Goal: Information Seeking & Learning: Compare options

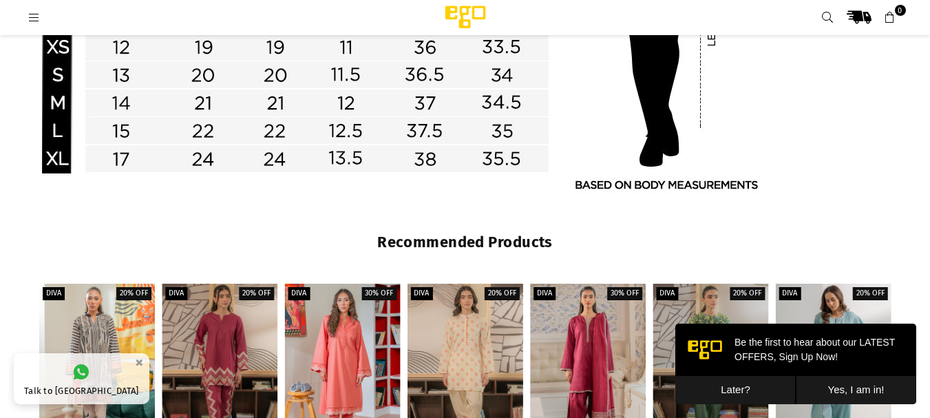
scroll to position [1344, 0]
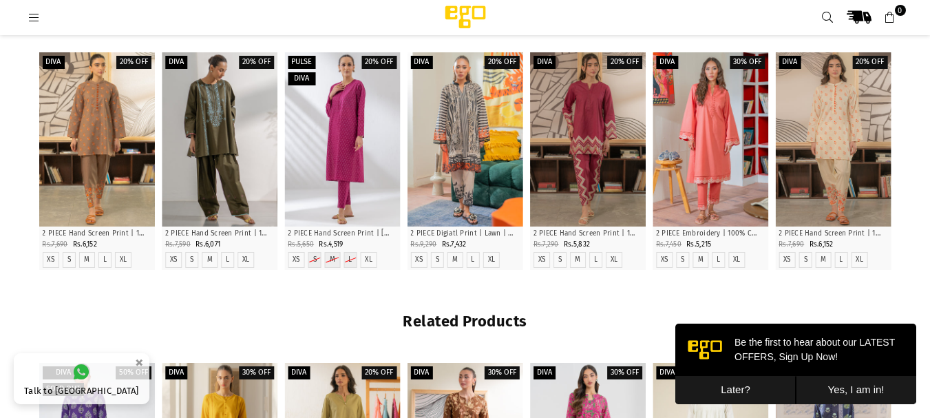
click at [34, 17] on icon at bounding box center [34, 18] width 12 height 12
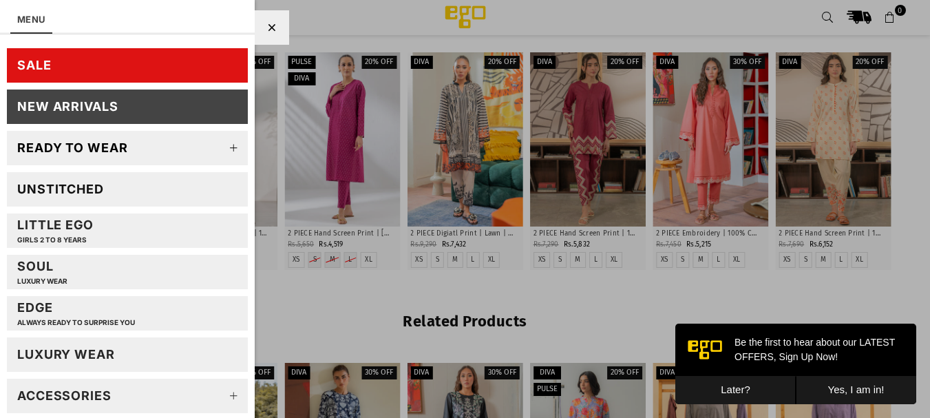
click at [46, 67] on div "SALE" at bounding box center [34, 65] width 34 height 16
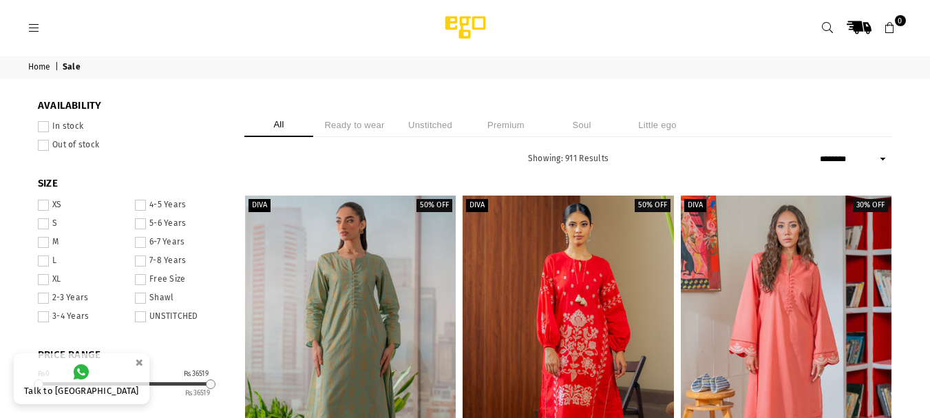
select select "******"
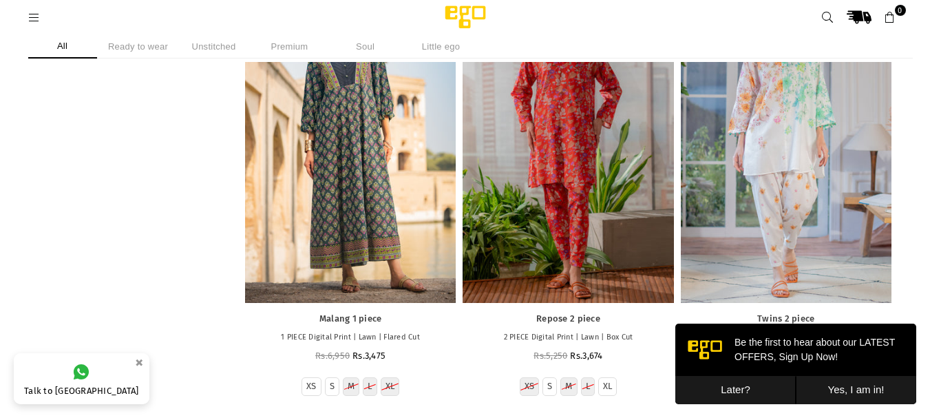
scroll to position [7484, 0]
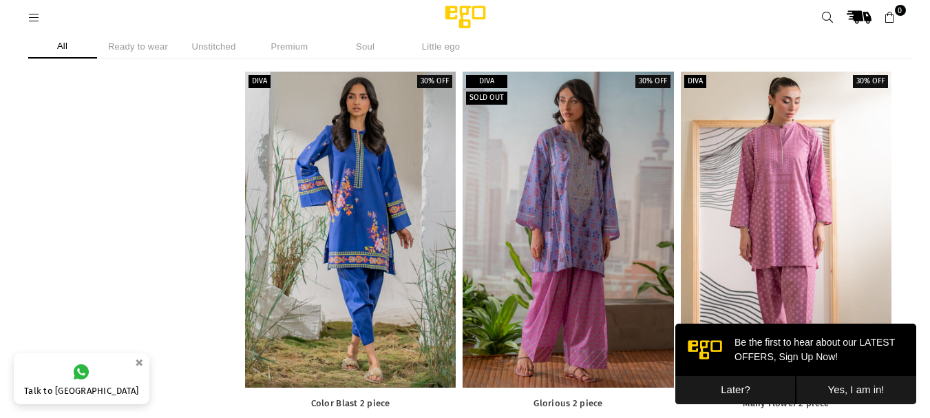
scroll to position [4426, 0]
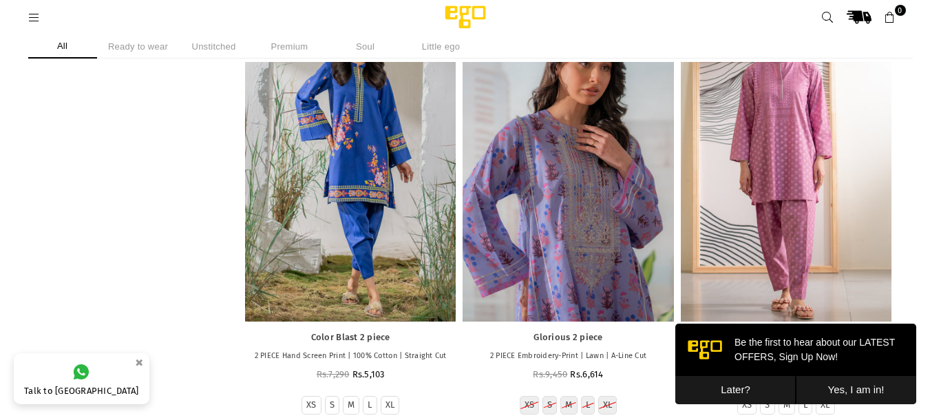
click at [550, 171] on div at bounding box center [568, 164] width 211 height 316
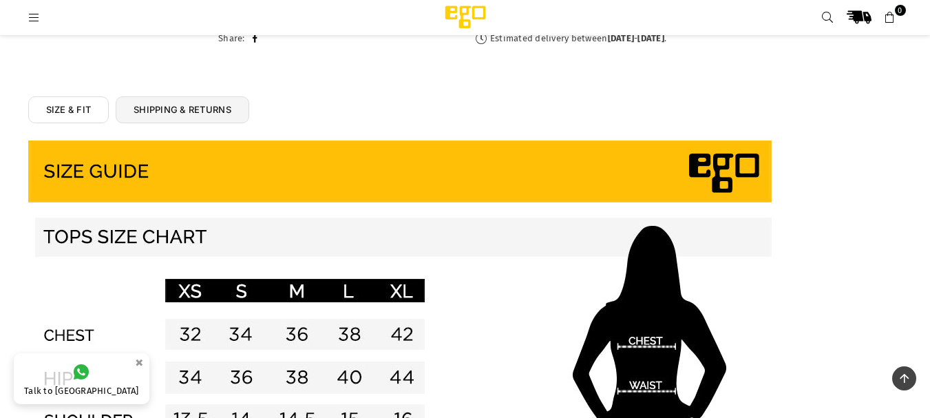
click at [927, 162] on html "Ego .st0 { fill: #000000; } 0 MENU SALE New Arrivals Ready to wear 2 PIECE | 3 …" at bounding box center [465, 376] width 930 height 1972
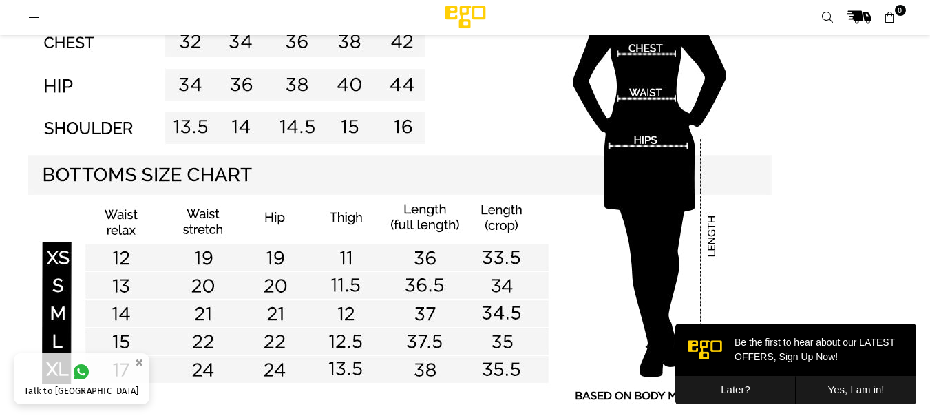
scroll to position [1163, 0]
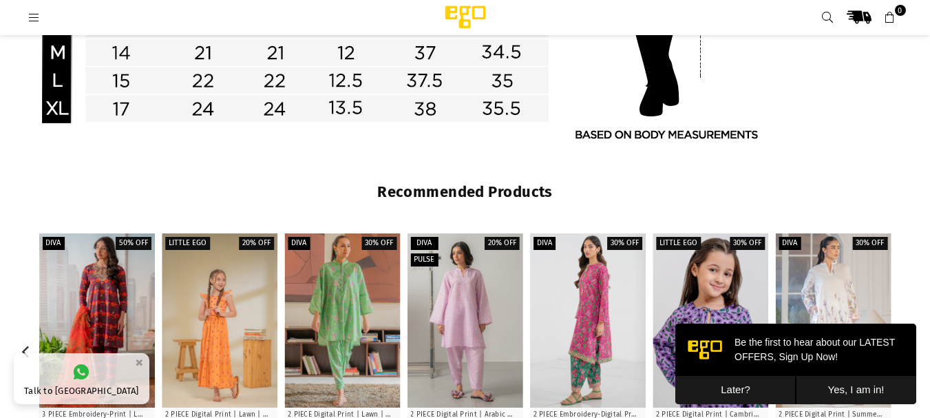
click at [594, 344] on div at bounding box center [588, 320] width 116 height 174
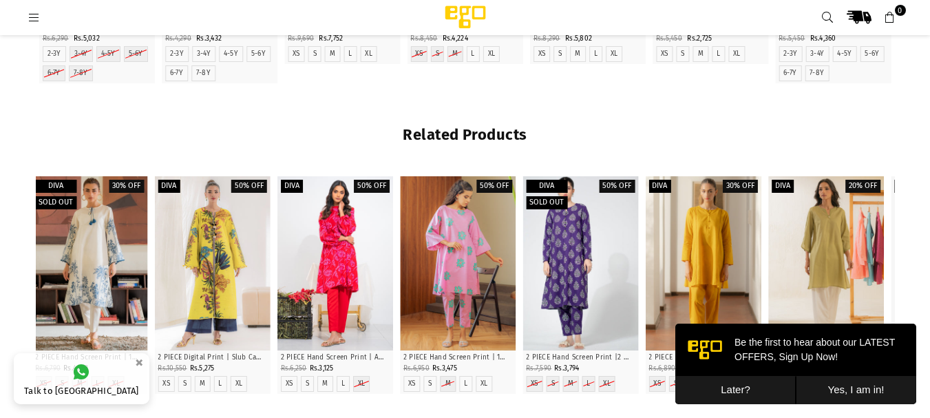
scroll to position [1554, 0]
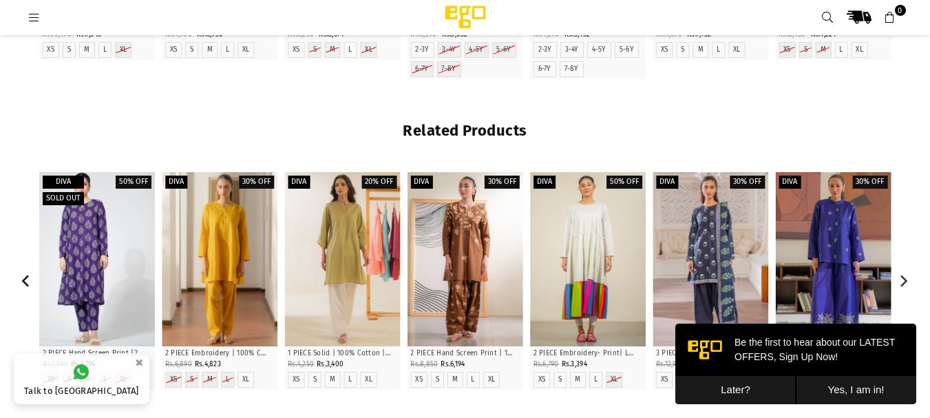
click at [23, 278] on icon "Previous" at bounding box center [27, 281] width 12 height 12
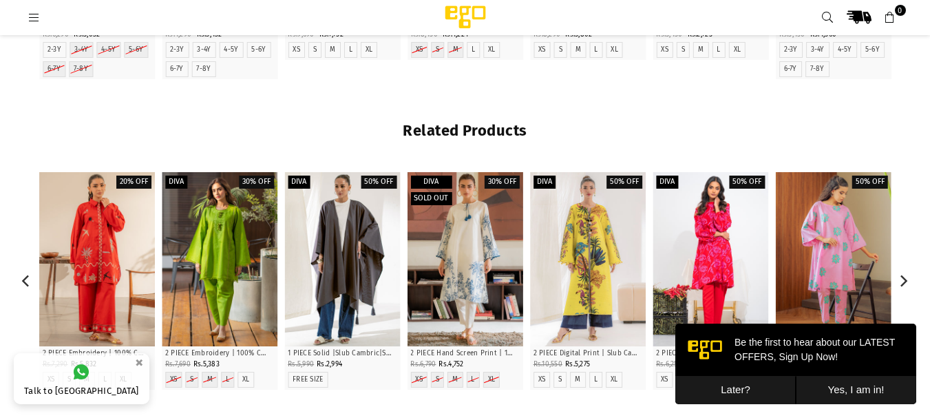
click at [112, 262] on div at bounding box center [97, 259] width 116 height 174
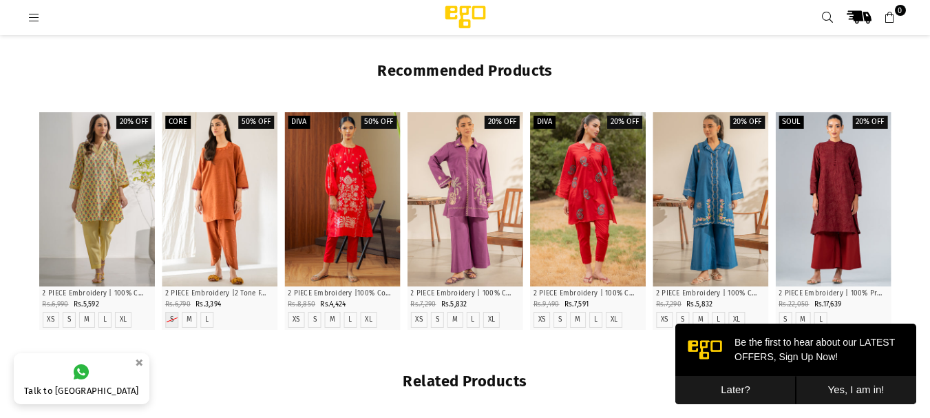
scroll to position [1292, 0]
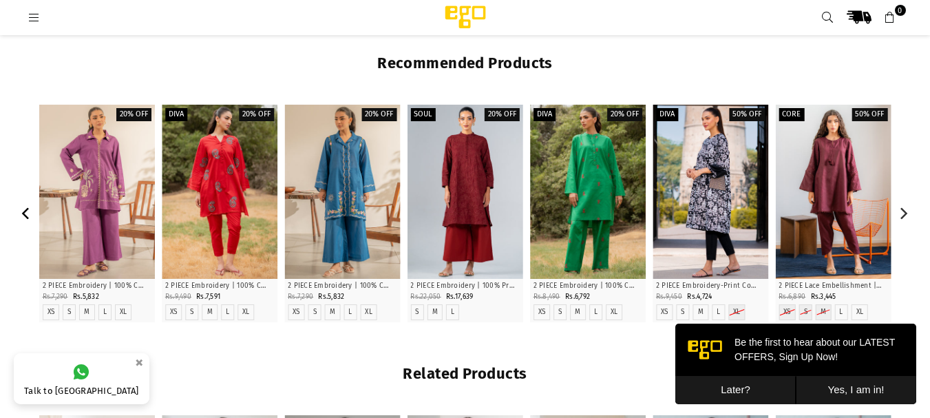
click at [24, 213] on icon "Previous" at bounding box center [26, 213] width 8 height 12
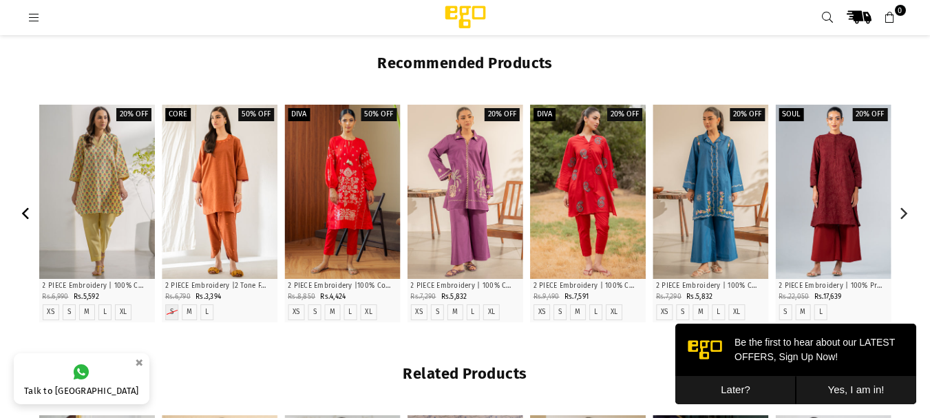
click at [24, 213] on icon "Previous" at bounding box center [26, 213] width 8 height 12
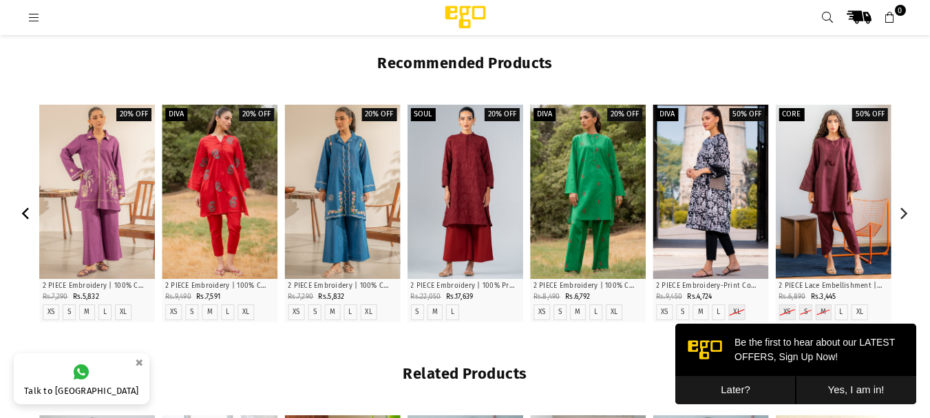
click at [24, 213] on icon "Previous" at bounding box center [26, 213] width 8 height 12
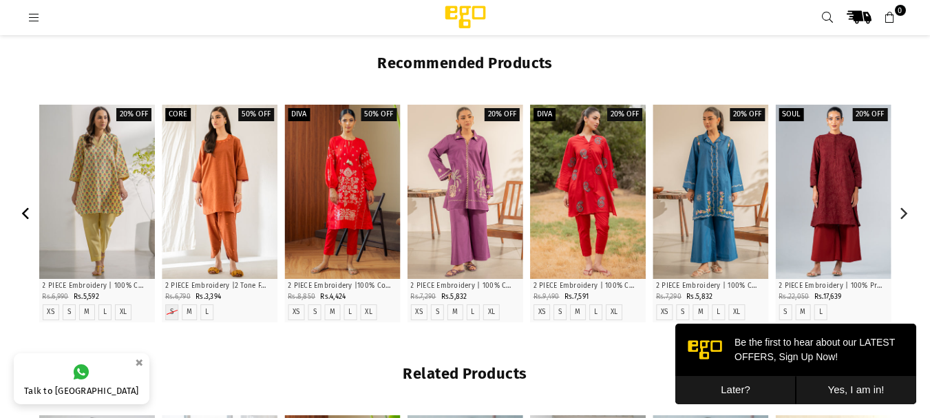
click at [24, 213] on icon "Previous" at bounding box center [26, 213] width 8 height 12
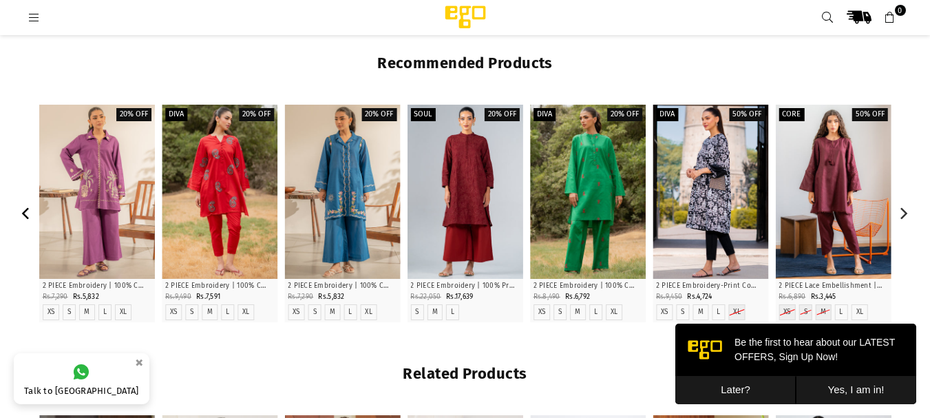
click at [24, 213] on icon "Previous" at bounding box center [26, 213] width 8 height 12
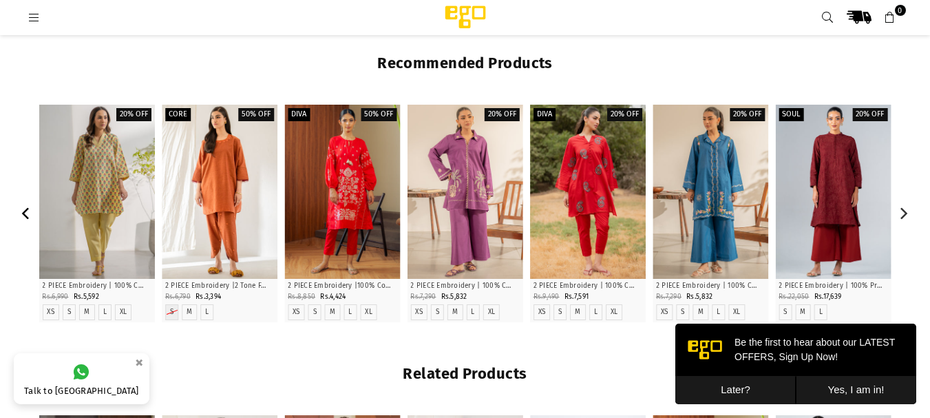
click at [24, 213] on icon "Previous" at bounding box center [26, 213] width 8 height 12
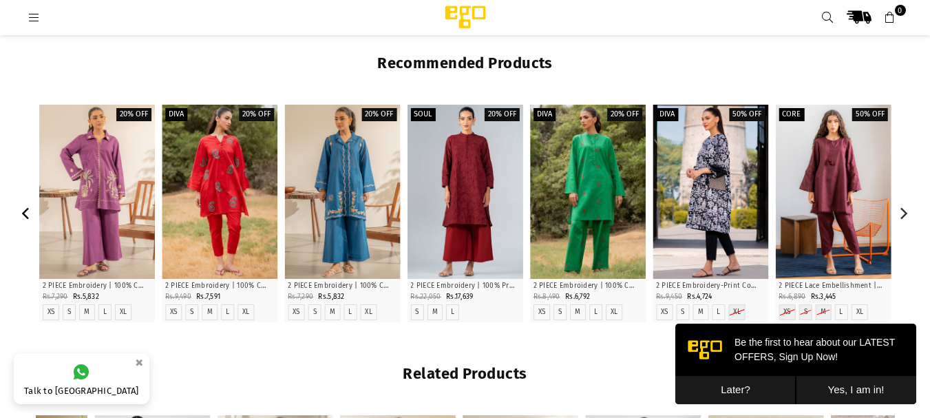
click at [24, 213] on icon "Previous" at bounding box center [26, 213] width 8 height 12
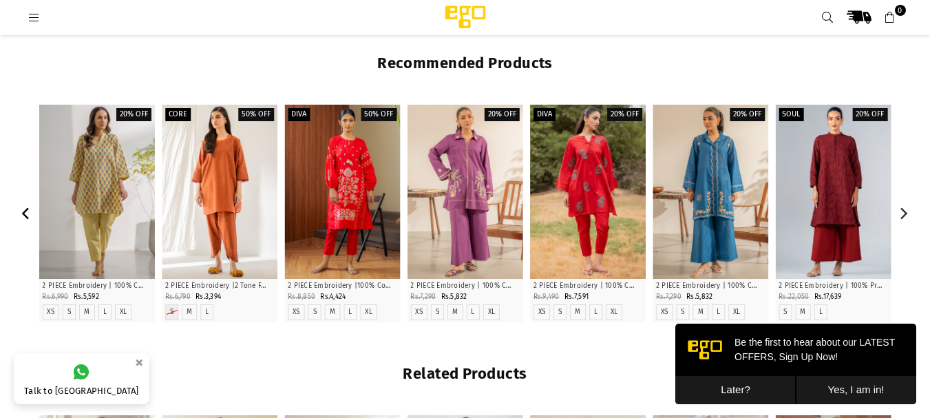
click at [24, 213] on icon "Previous" at bounding box center [26, 213] width 8 height 12
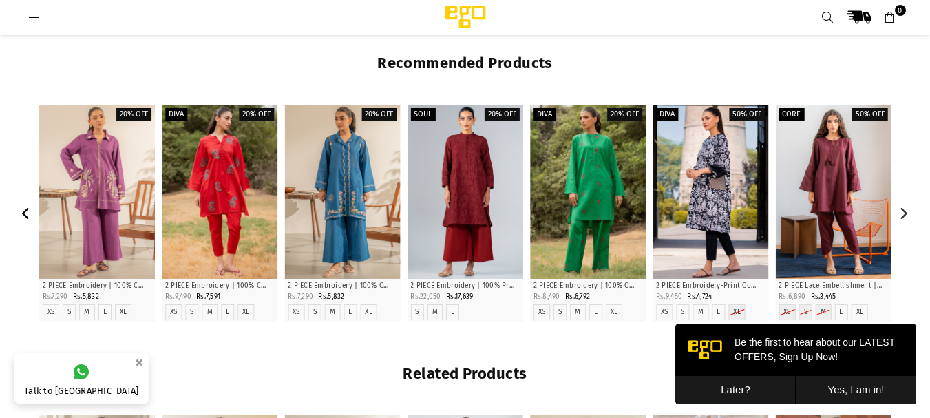
click at [24, 213] on icon "Previous" at bounding box center [26, 213] width 8 height 12
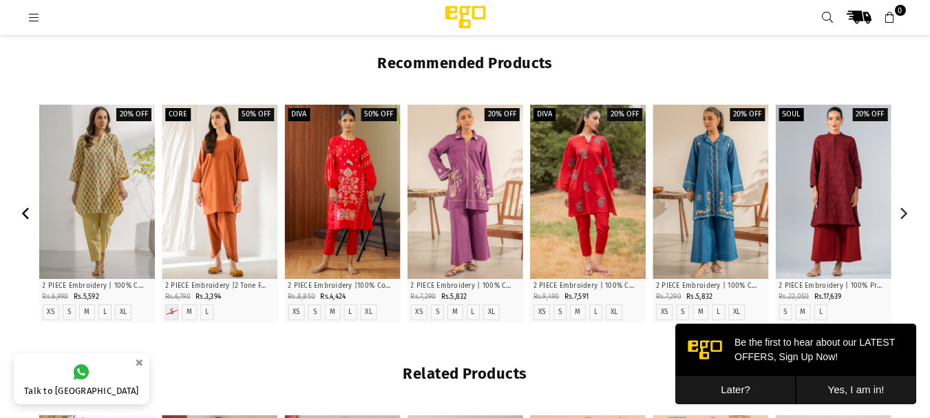
click at [24, 213] on icon "Previous" at bounding box center [26, 213] width 8 height 12
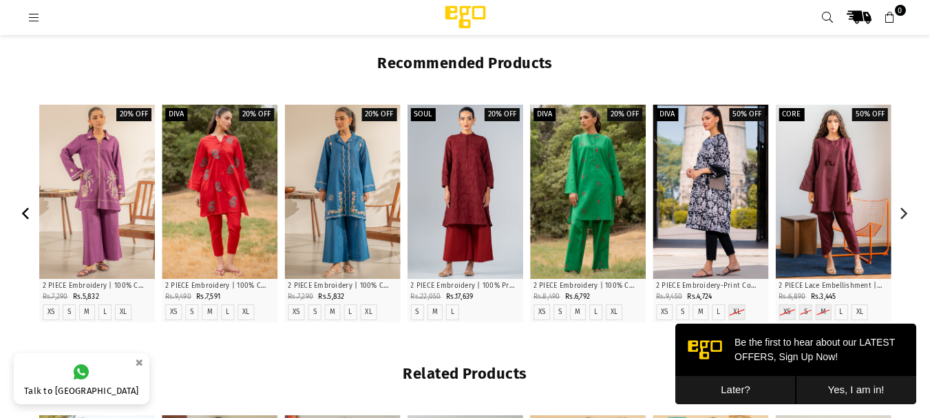
click at [24, 213] on icon "Previous" at bounding box center [26, 213] width 8 height 12
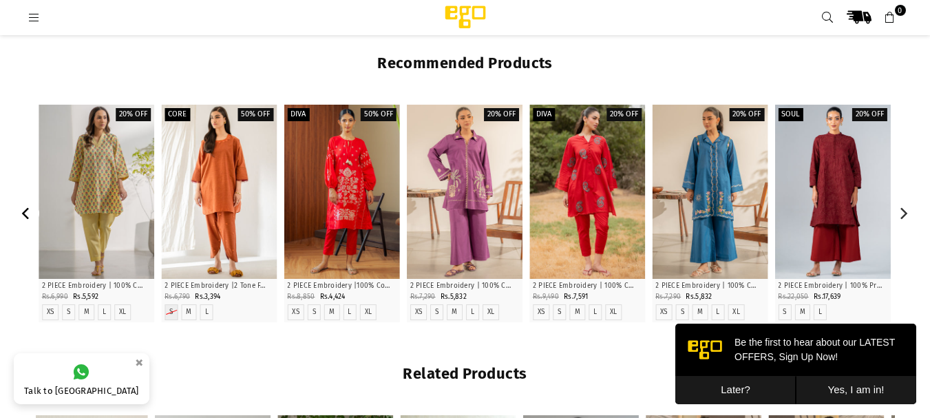
click at [24, 213] on icon "Previous" at bounding box center [26, 213] width 8 height 12
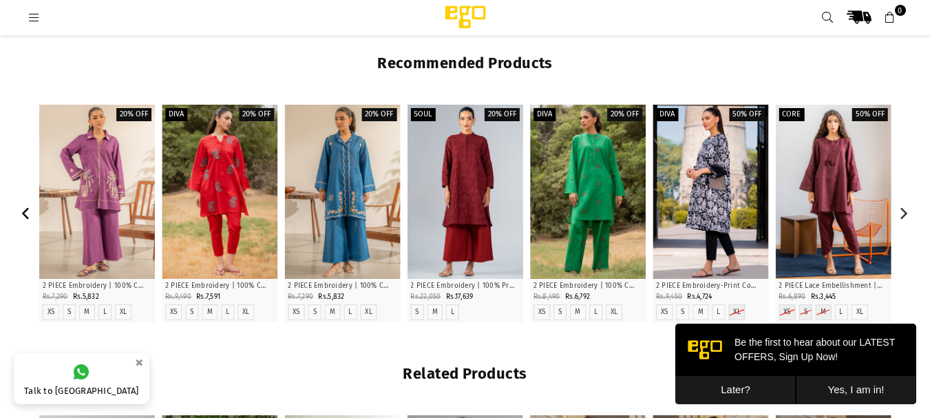
click at [24, 213] on icon "Previous" at bounding box center [26, 213] width 8 height 12
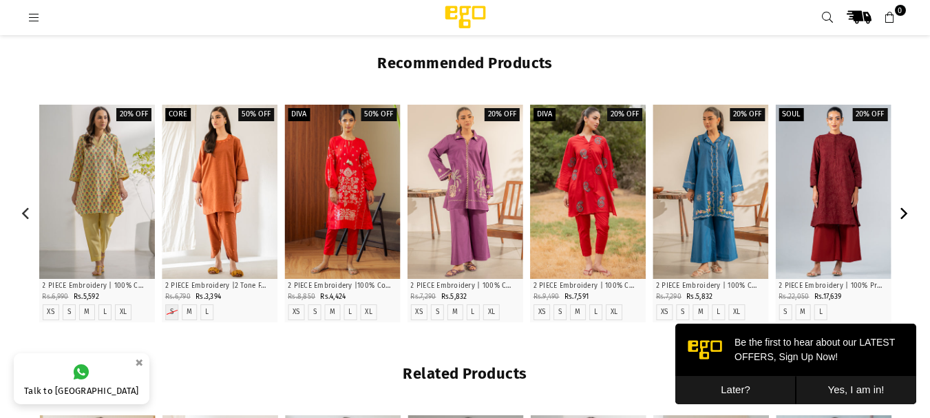
click at [901, 210] on icon "Next" at bounding box center [903, 213] width 12 height 12
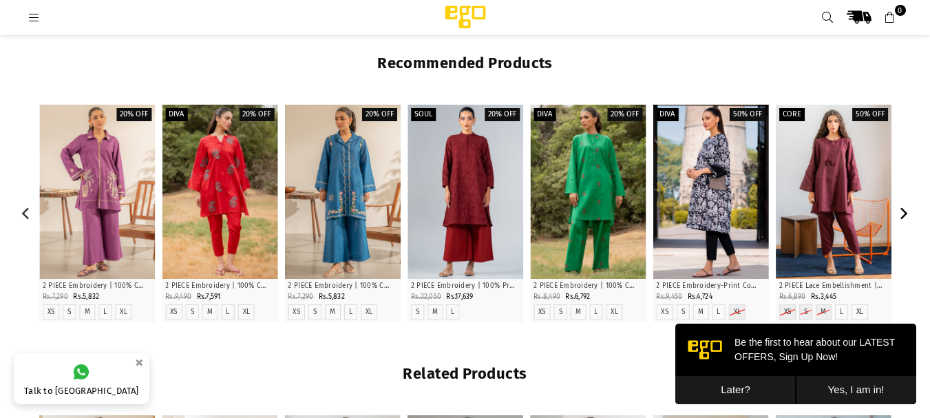
click at [901, 210] on icon "Next" at bounding box center [903, 213] width 12 height 12
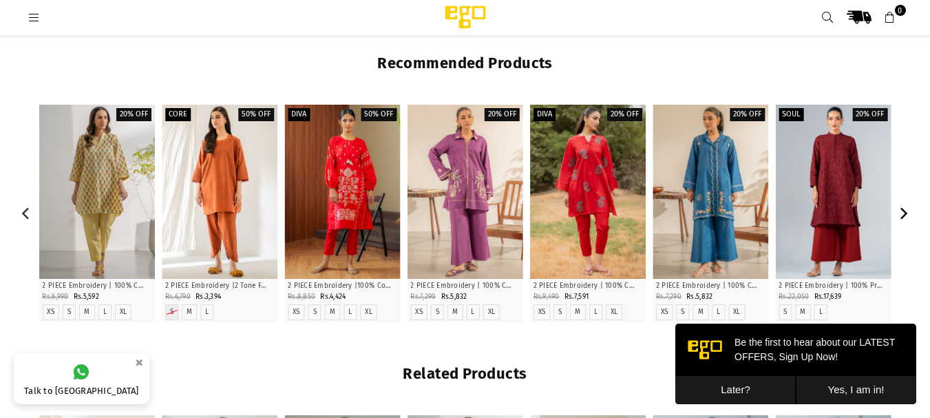
click at [901, 210] on icon "Next" at bounding box center [903, 213] width 12 height 12
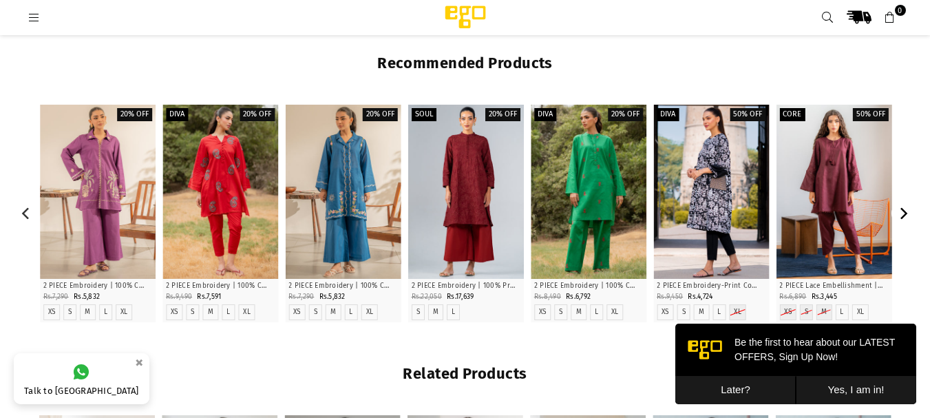
click at [901, 210] on icon "Next" at bounding box center [903, 213] width 12 height 12
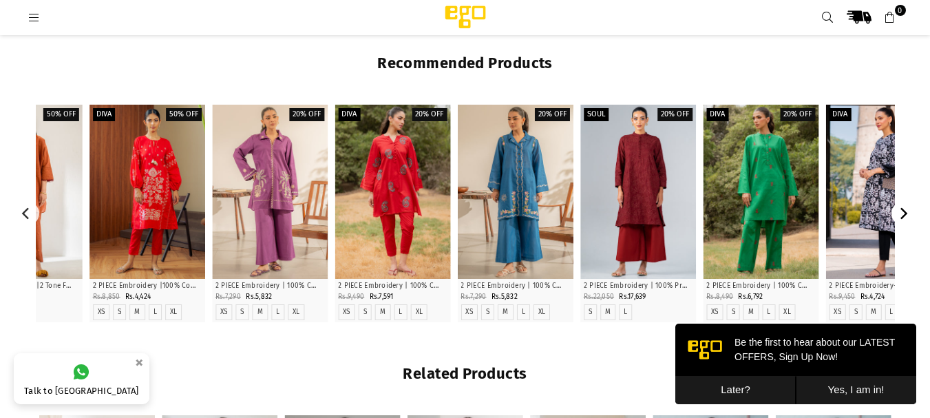
click at [901, 210] on icon "Next" at bounding box center [903, 213] width 12 height 12
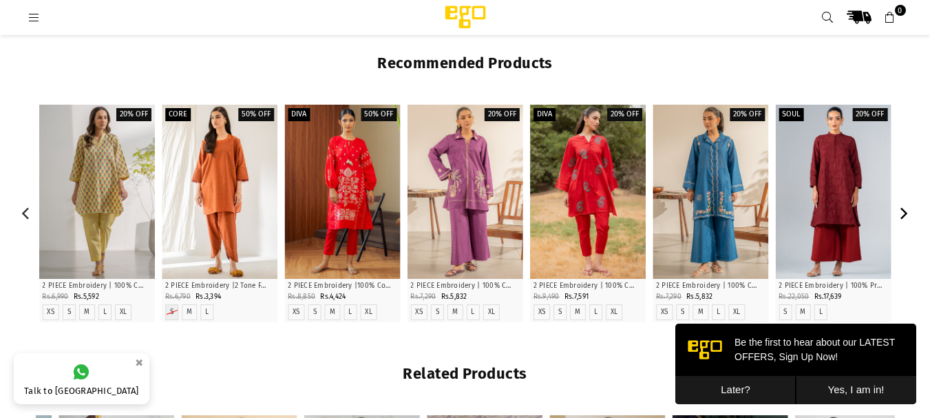
click at [901, 210] on icon "Next" at bounding box center [903, 213] width 12 height 12
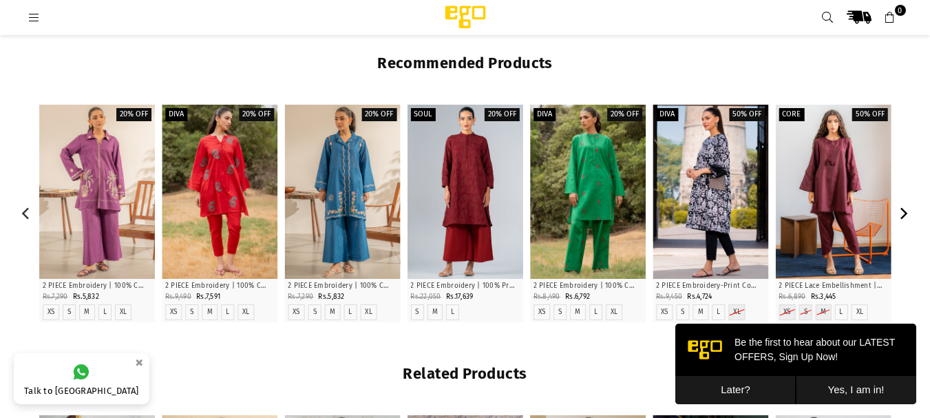
click at [901, 210] on icon "Next" at bounding box center [903, 213] width 12 height 12
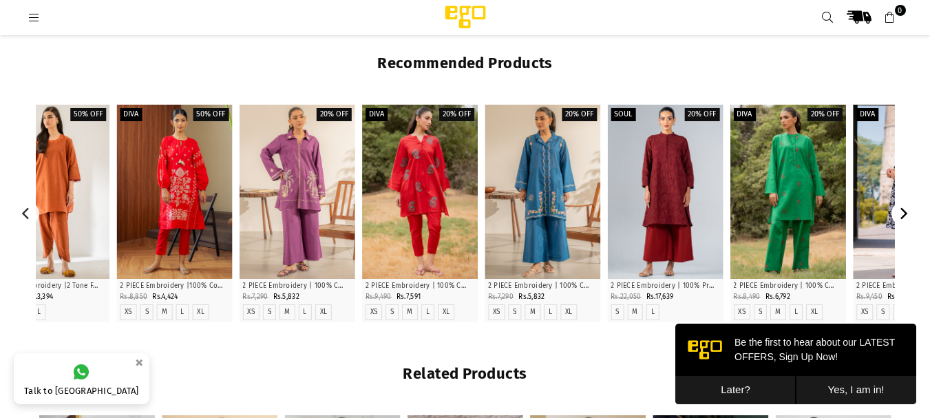
click at [901, 210] on icon "Next" at bounding box center [903, 213] width 12 height 12
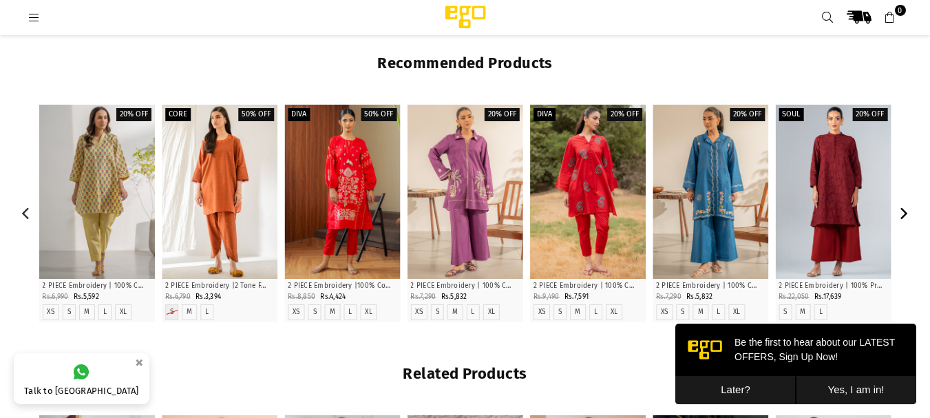
click at [901, 210] on icon "Next" at bounding box center [903, 213] width 12 height 12
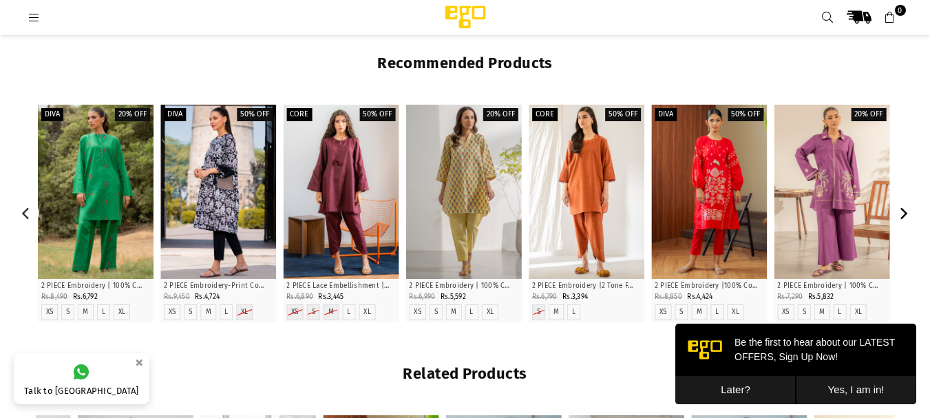
click at [901, 210] on icon "Next" at bounding box center [903, 213] width 12 height 12
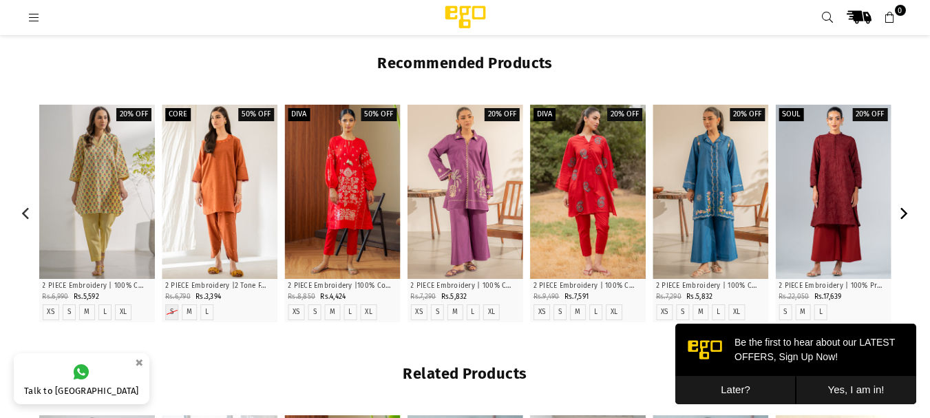
click at [901, 210] on icon "Next" at bounding box center [903, 213] width 12 height 12
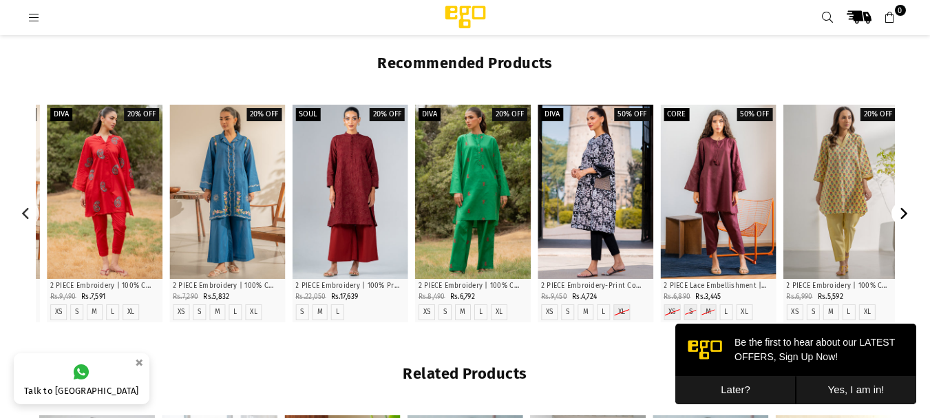
click at [901, 210] on icon "Next" at bounding box center [903, 213] width 12 height 12
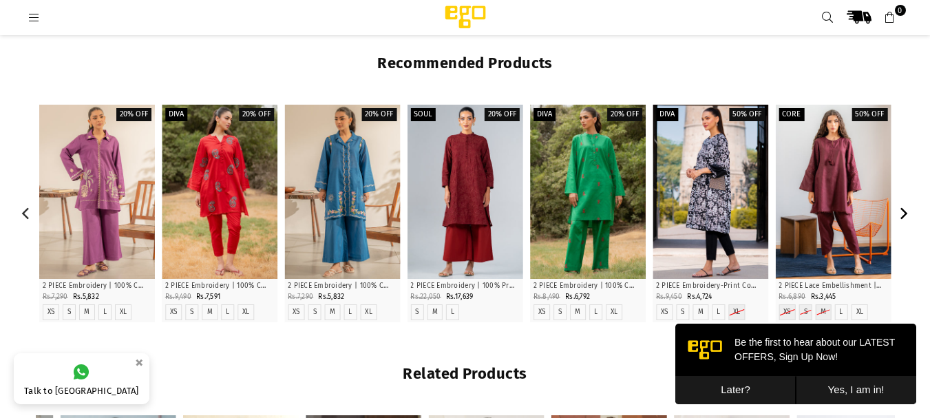
click at [901, 210] on icon "Next" at bounding box center [903, 213] width 12 height 12
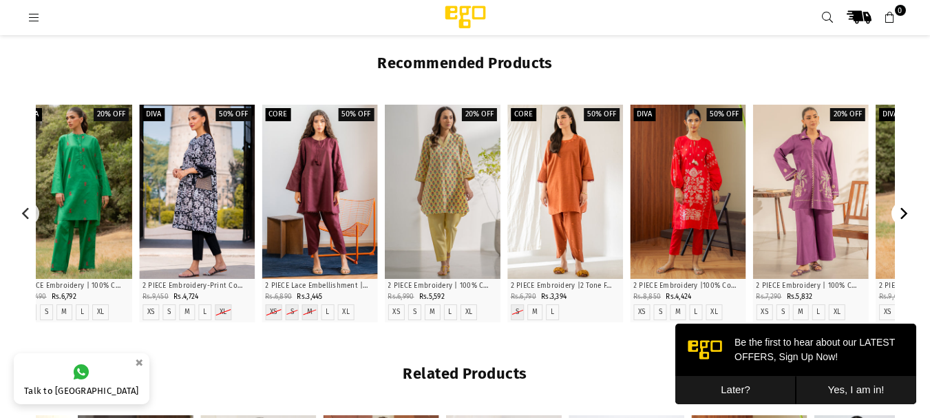
click at [901, 210] on icon "Next" at bounding box center [903, 213] width 12 height 12
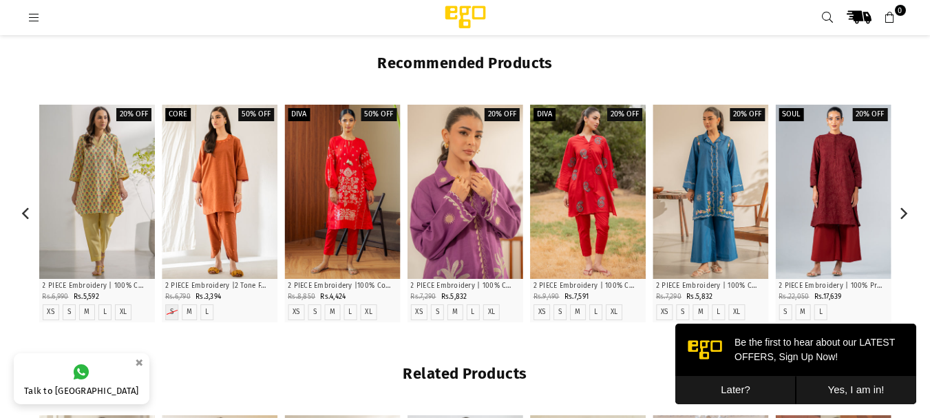
click at [470, 159] on div at bounding box center [465, 192] width 116 height 174
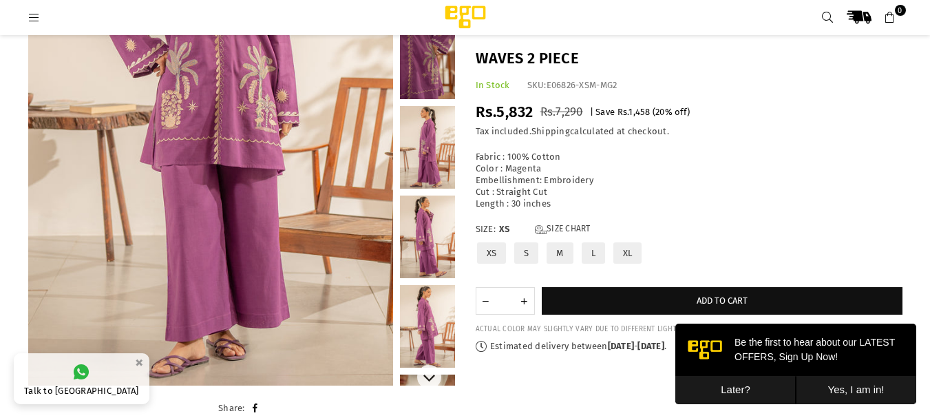
click at [423, 251] on link at bounding box center [427, 237] width 55 height 83
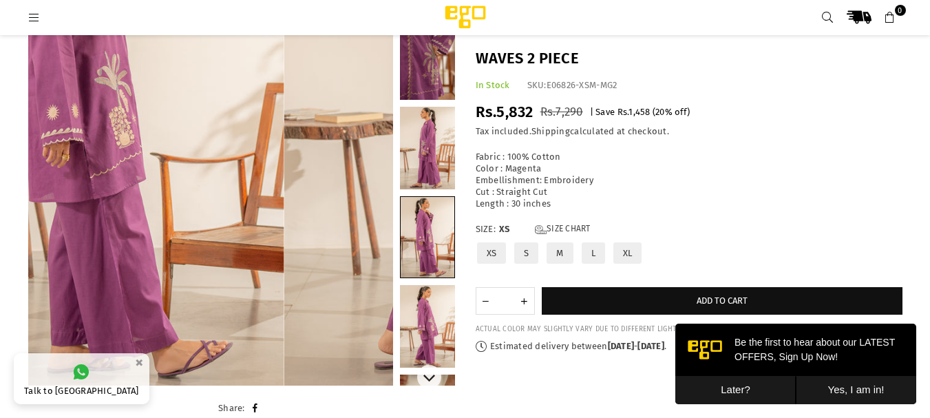
scroll to position [79, 0]
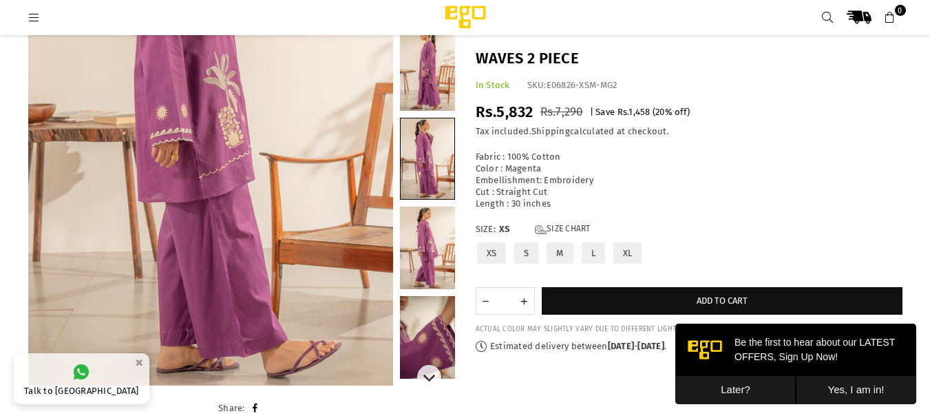
click at [428, 164] on link at bounding box center [428, 158] width 54 height 81
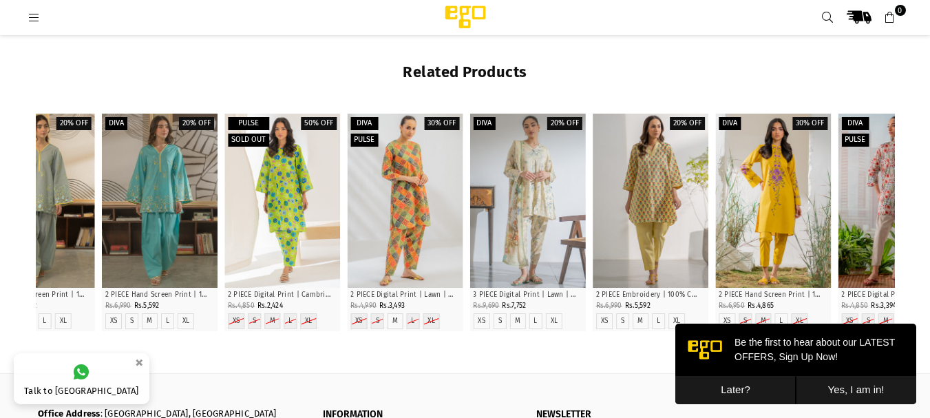
scroll to position [1609, 0]
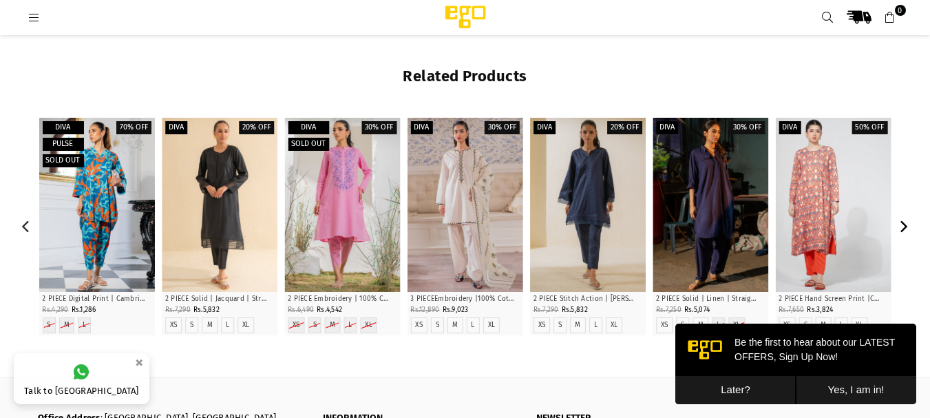
click at [904, 222] on icon "Next" at bounding box center [906, 226] width 8 height 12
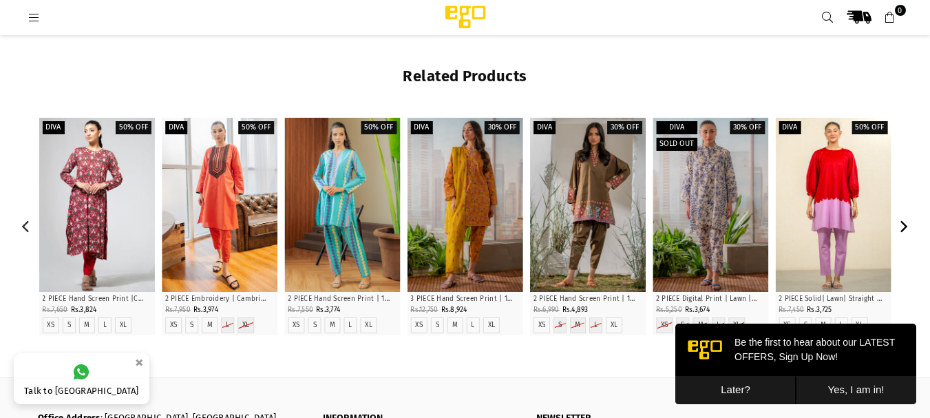
click at [904, 222] on icon "Next" at bounding box center [906, 226] width 8 height 12
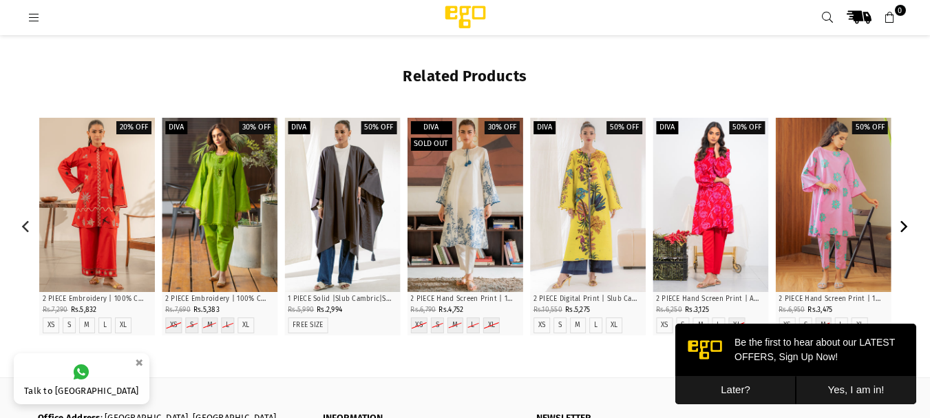
click at [904, 222] on icon "Next" at bounding box center [906, 226] width 8 height 12
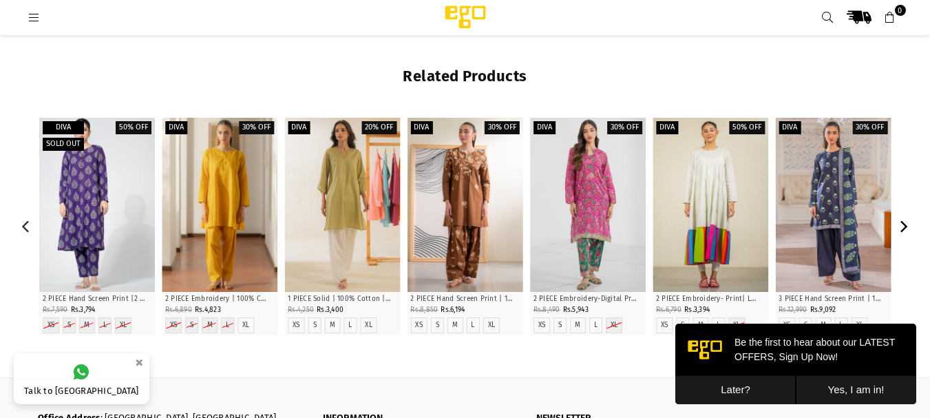
click at [904, 222] on icon "Next" at bounding box center [906, 226] width 8 height 12
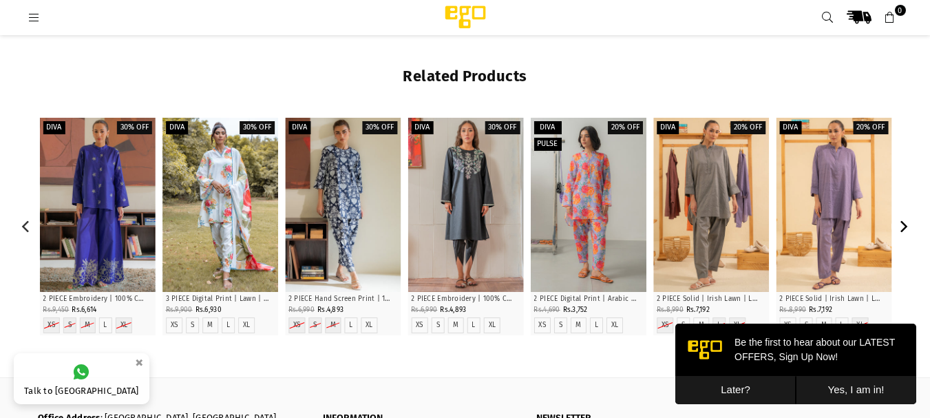
click at [904, 222] on icon "Next" at bounding box center [906, 226] width 8 height 12
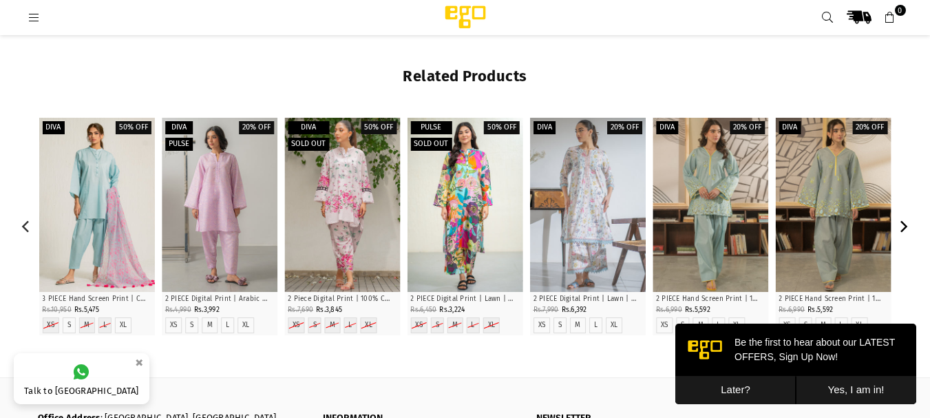
click at [905, 222] on icon "Next" at bounding box center [903, 226] width 12 height 12
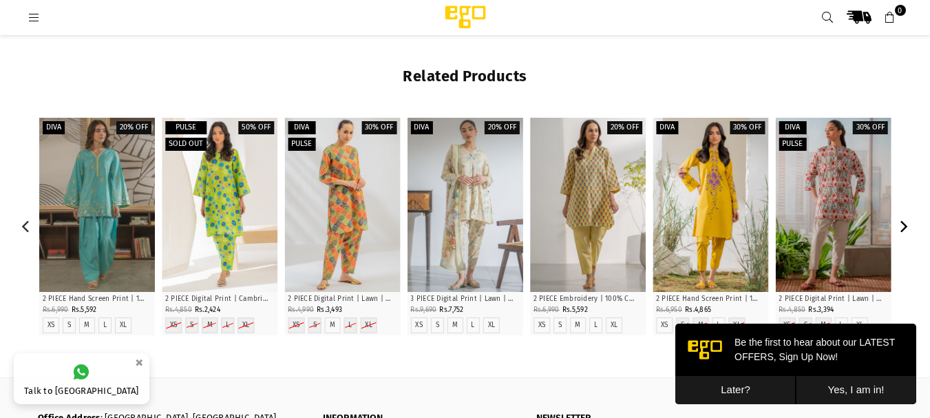
click at [905, 222] on icon "Next" at bounding box center [903, 226] width 12 height 12
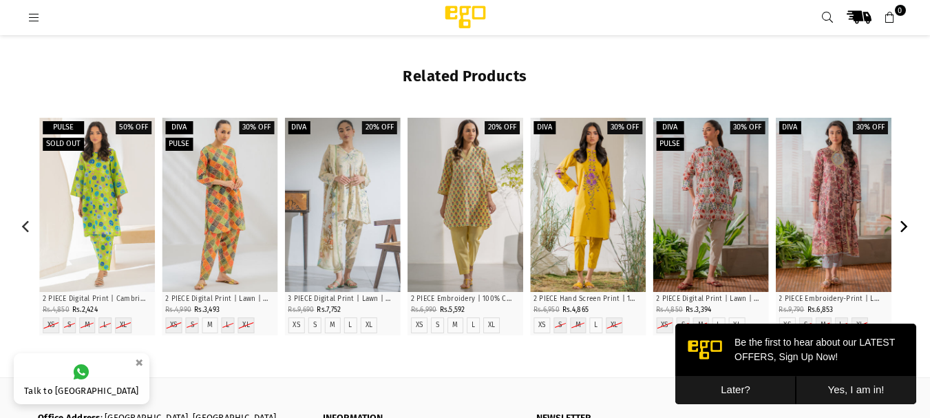
click at [905, 222] on icon "Next" at bounding box center [903, 226] width 12 height 12
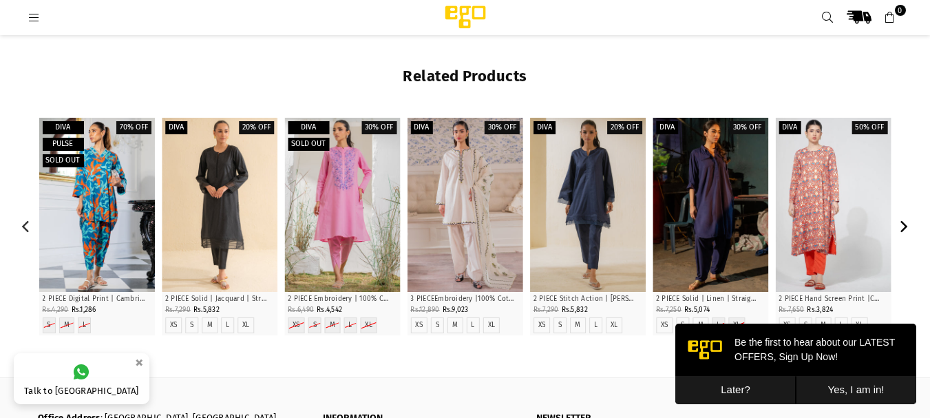
click at [905, 222] on icon "Next" at bounding box center [903, 226] width 12 height 12
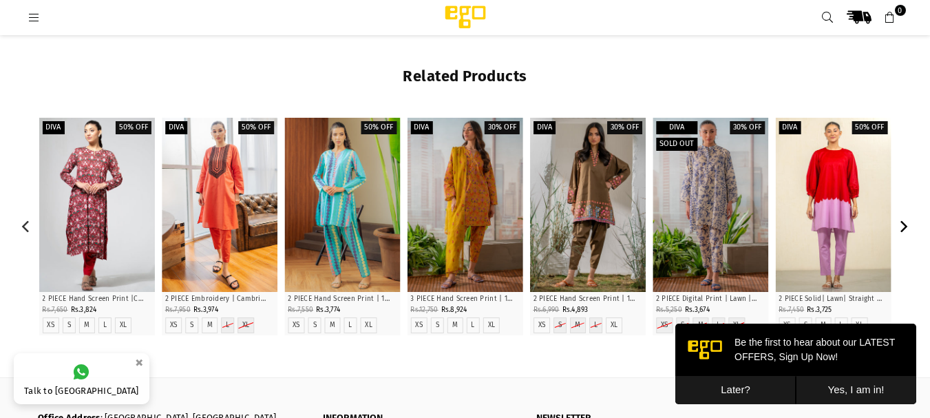
click at [905, 222] on icon "Next" at bounding box center [903, 226] width 12 height 12
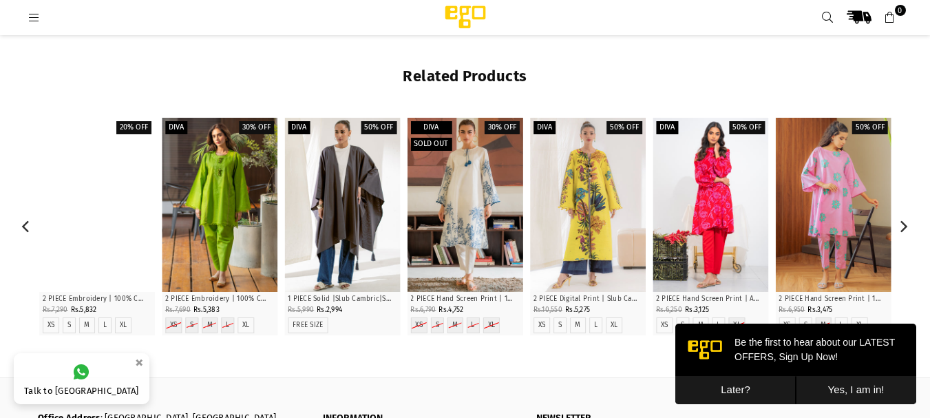
click at [103, 214] on div at bounding box center [97, 205] width 116 height 174
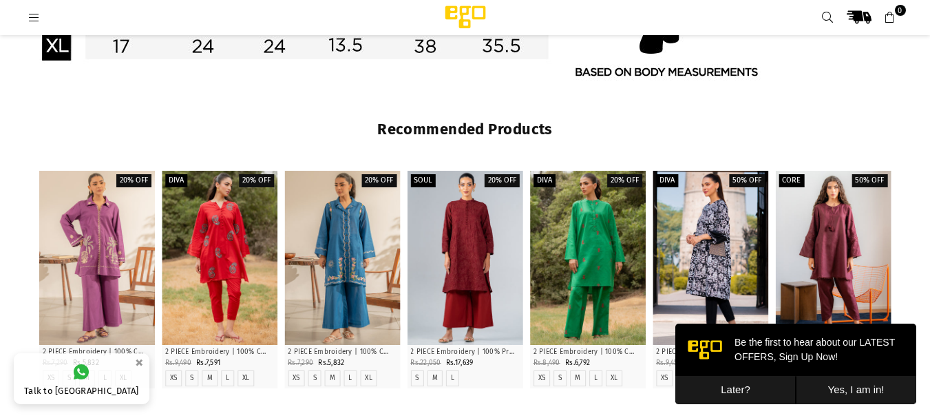
scroll to position [1257, 0]
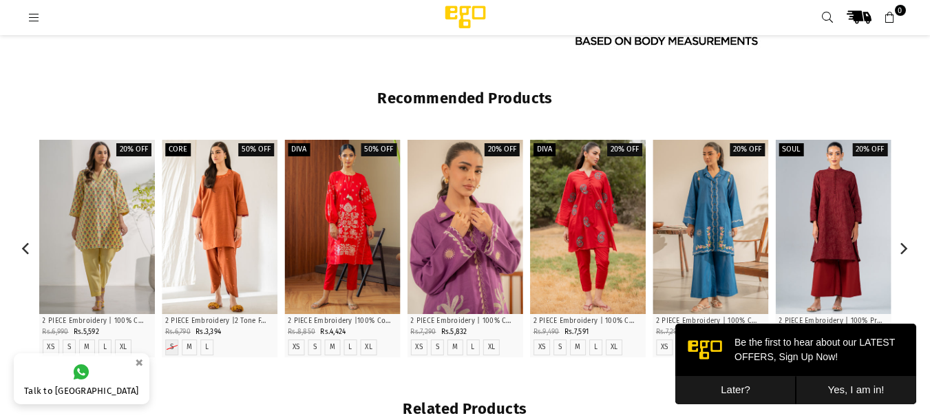
click at [497, 240] on div at bounding box center [465, 227] width 116 height 174
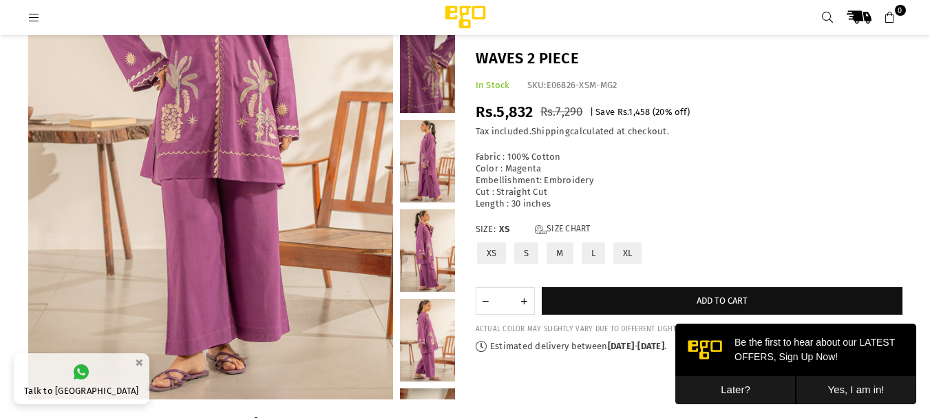
scroll to position [222, 0]
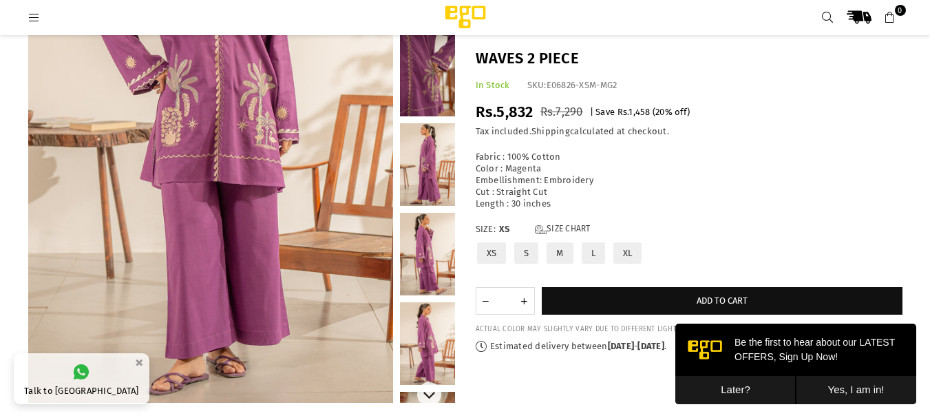
click at [446, 249] on link at bounding box center [427, 254] width 55 height 83
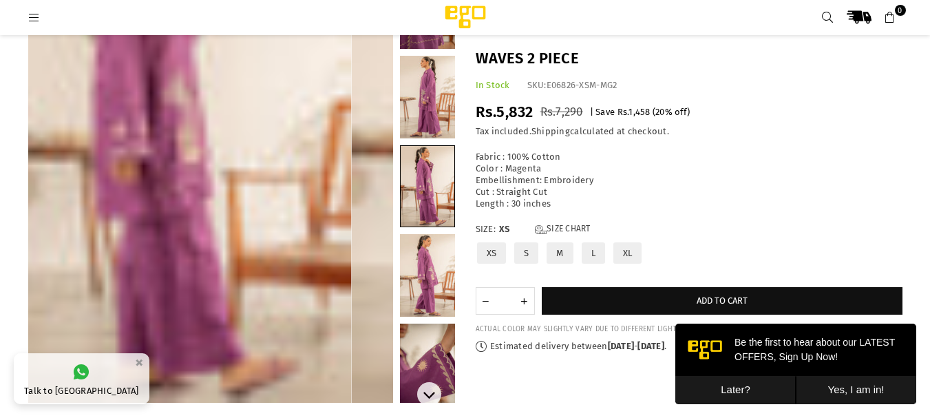
scroll to position [79, 0]
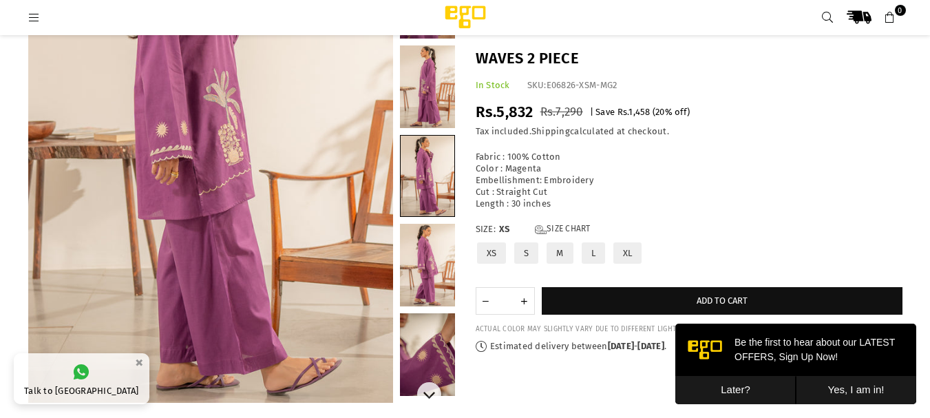
click at [442, 178] on link at bounding box center [428, 176] width 54 height 81
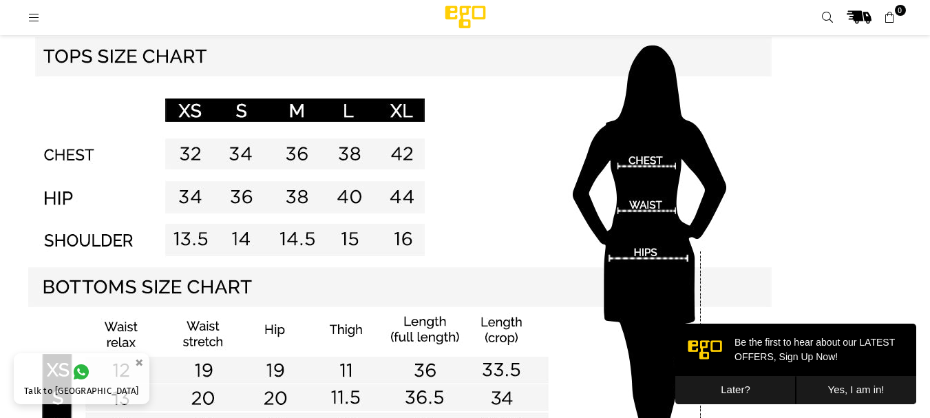
scroll to position [645, 0]
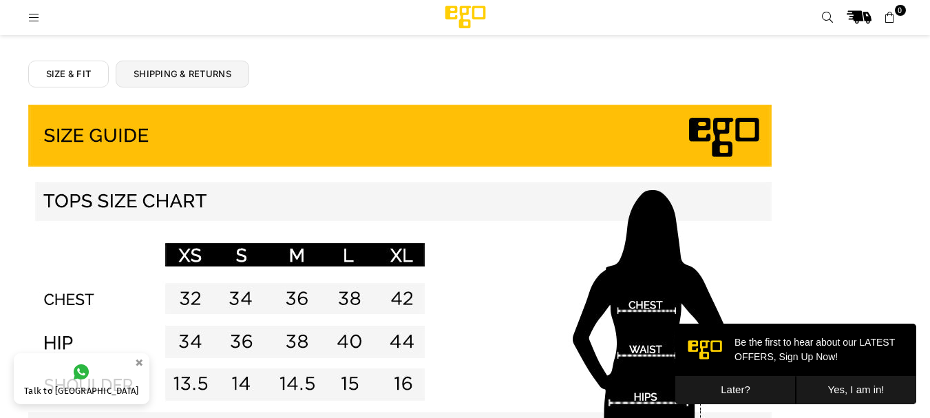
click at [37, 12] on icon at bounding box center [34, 18] width 12 height 12
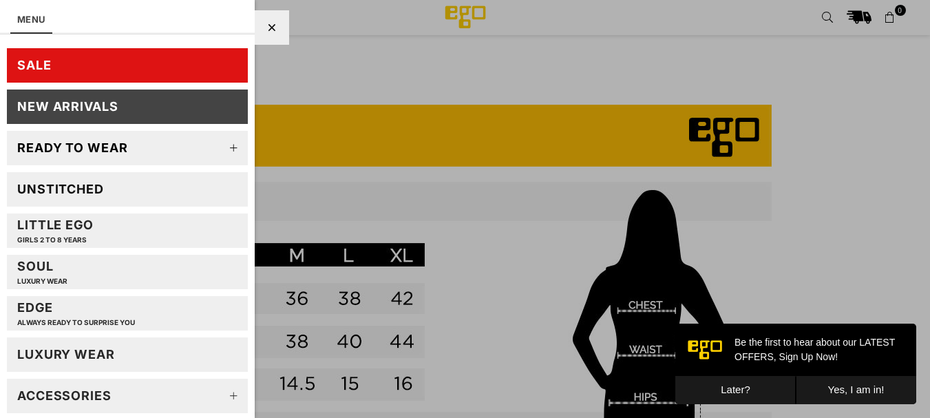
click at [61, 69] on link "SALE" at bounding box center [127, 65] width 241 height 34
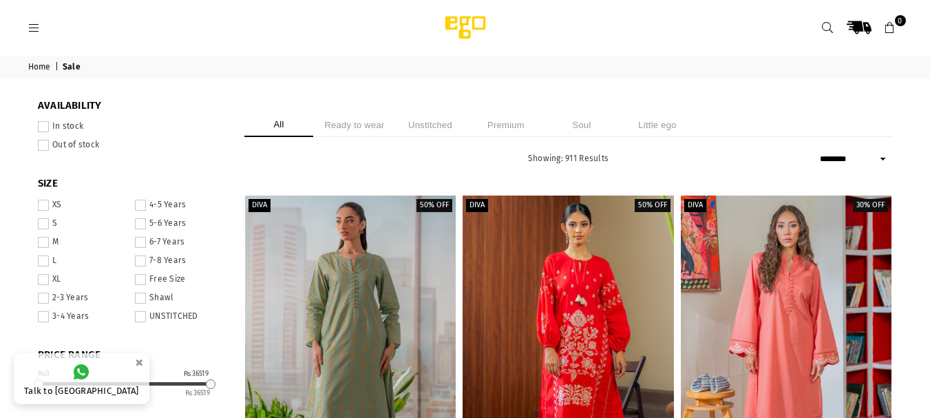
select select "******"
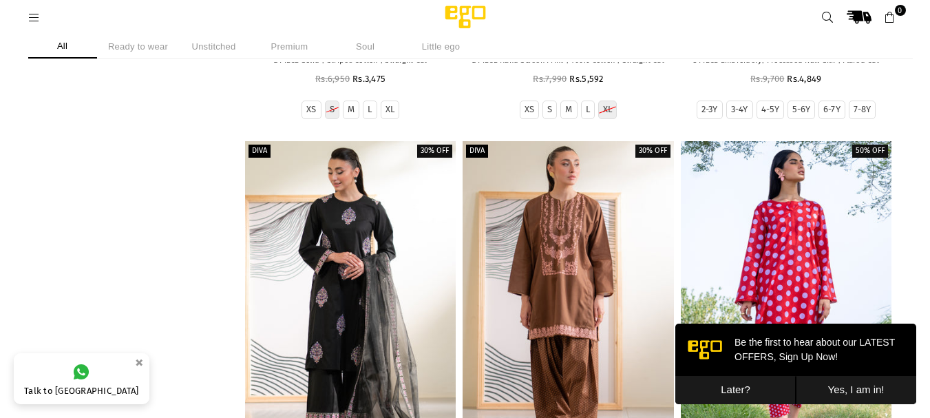
scroll to position [3816, 0]
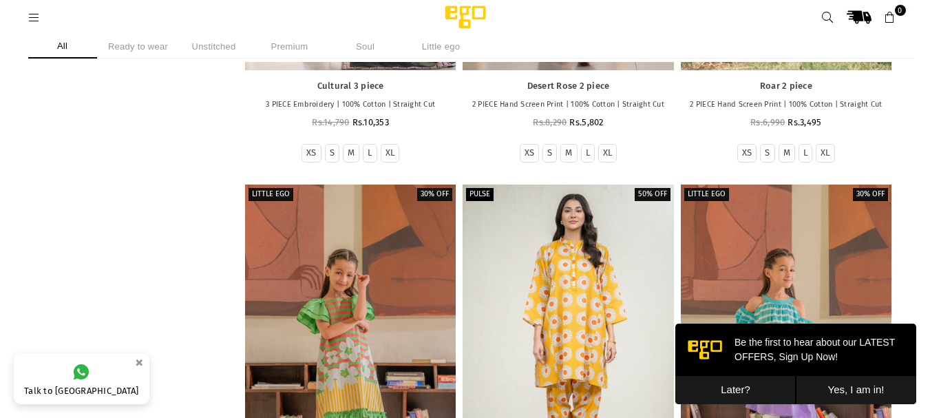
click at [740, 393] on button "Later?" at bounding box center [736, 390] width 121 height 28
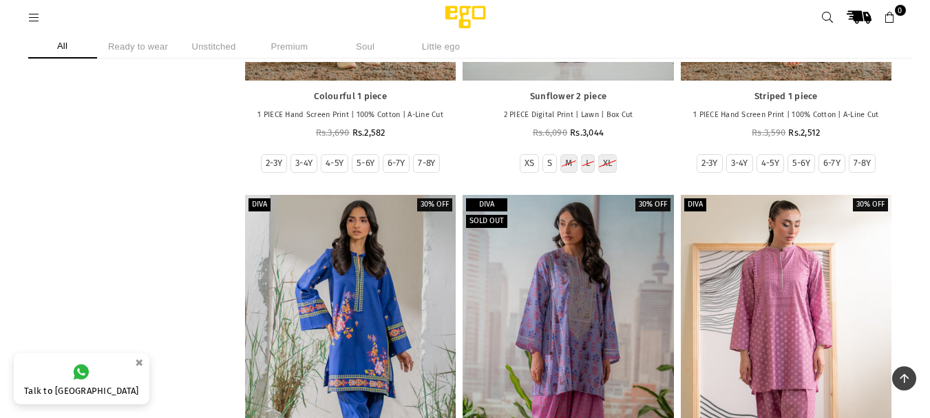
scroll to position [4430, 0]
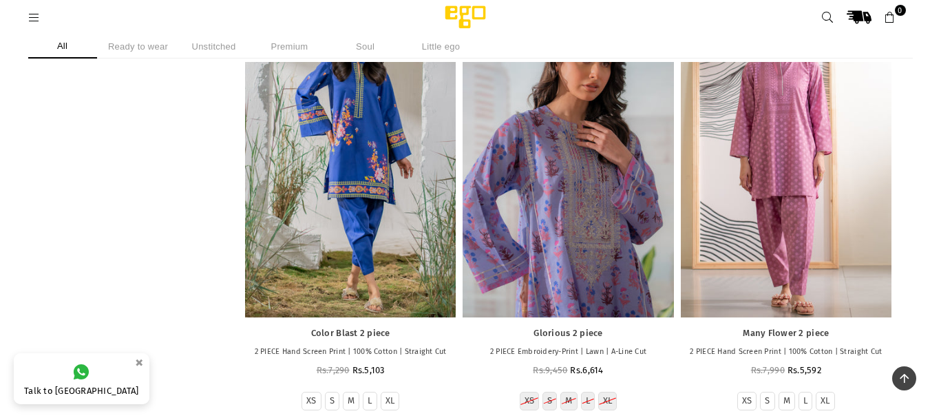
click at [583, 216] on div at bounding box center [568, 159] width 211 height 316
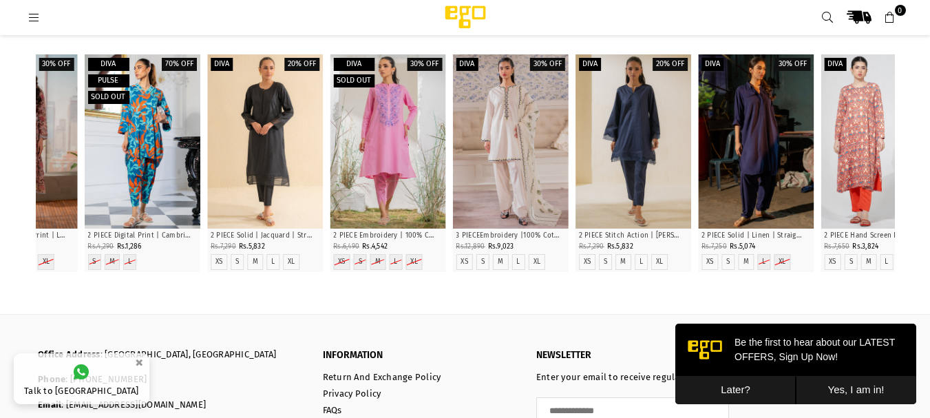
scroll to position [1629, 0]
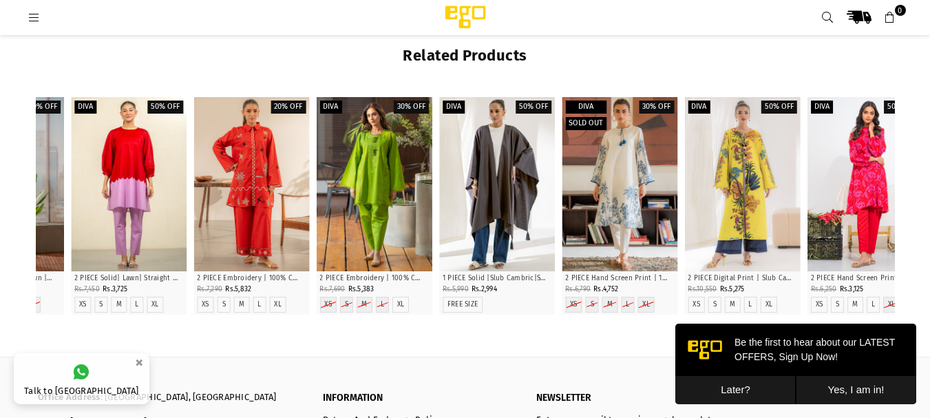
drag, startPoint x: 935, startPoint y: 281, endPoint x: 940, endPoint y: 315, distance: 34.1
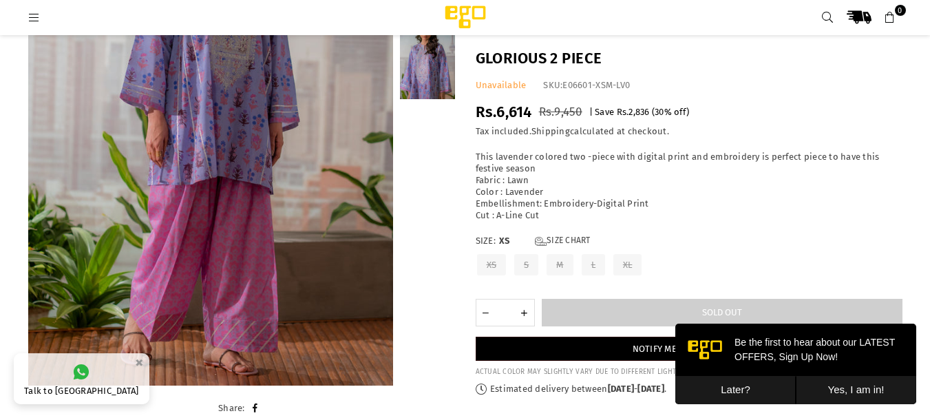
scroll to position [220, 0]
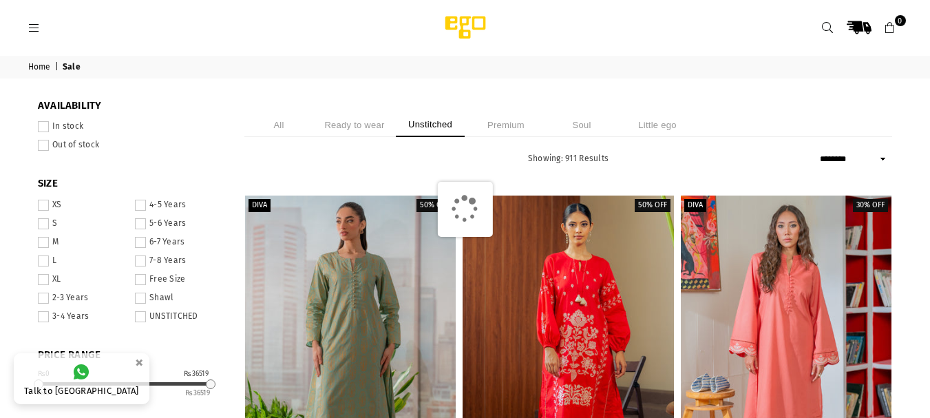
select select "******"
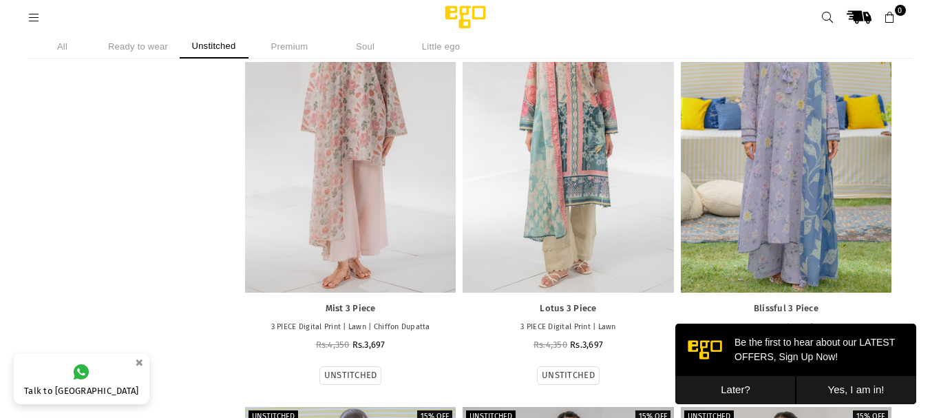
scroll to position [6607, 0]
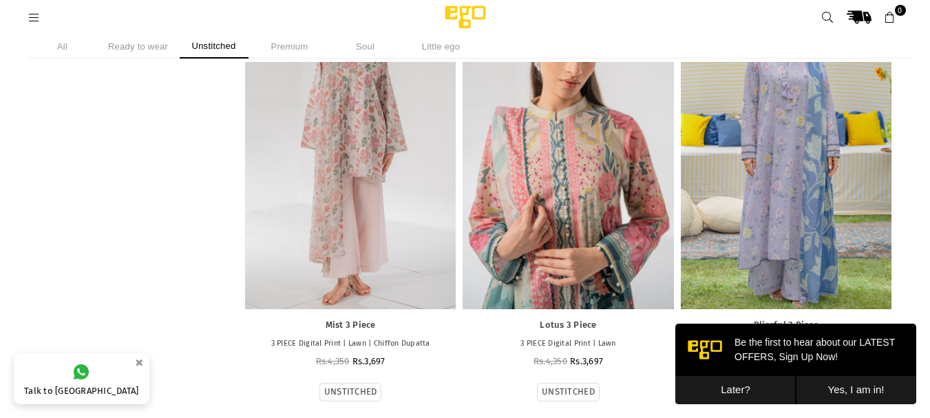
click at [610, 194] on div at bounding box center [568, 150] width 211 height 316
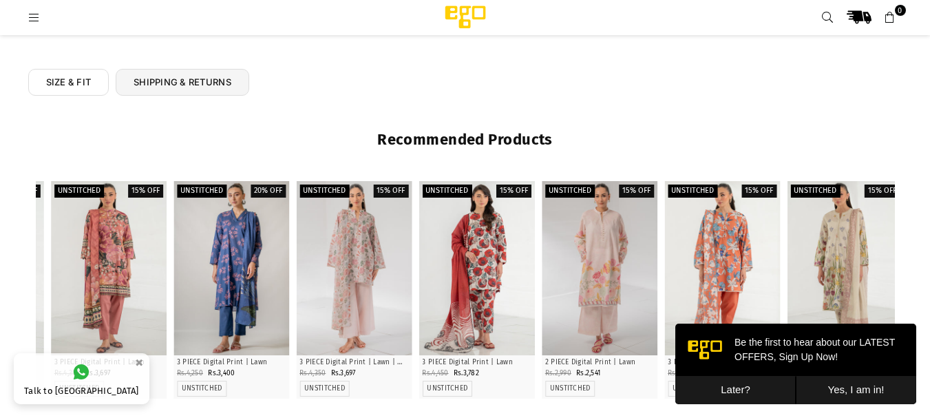
scroll to position [634, 0]
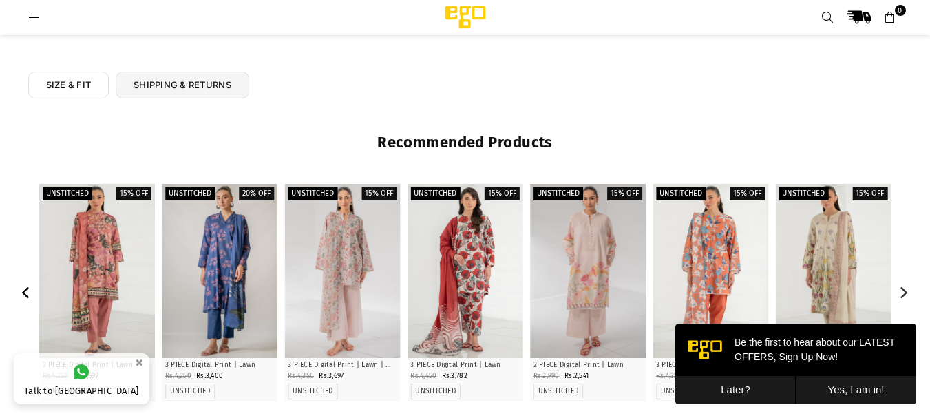
click at [22, 282] on button "Previous" at bounding box center [27, 292] width 24 height 24
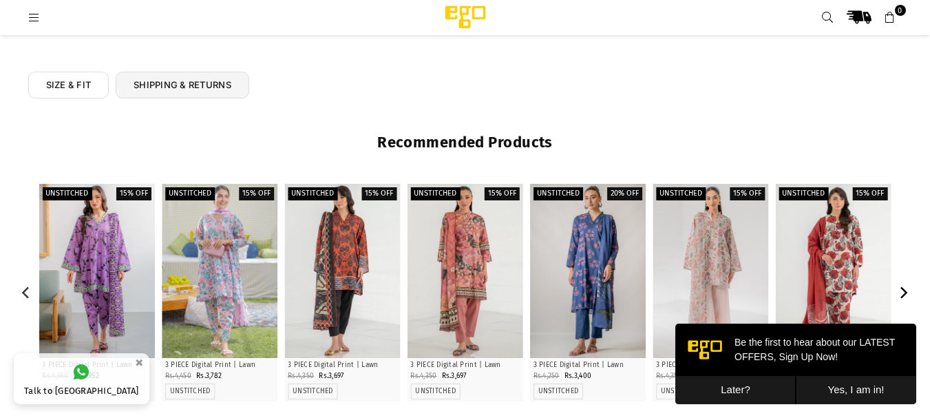
click at [897, 295] on button "Next" at bounding box center [904, 292] width 24 height 24
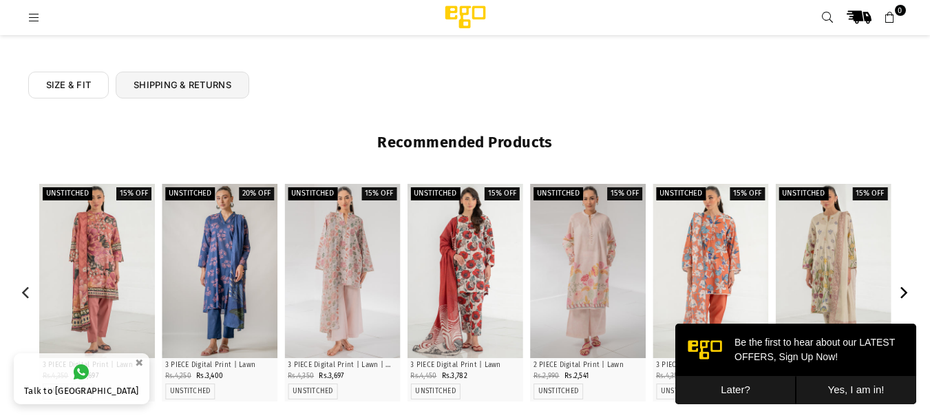
click at [897, 295] on button "Next" at bounding box center [904, 292] width 24 height 24
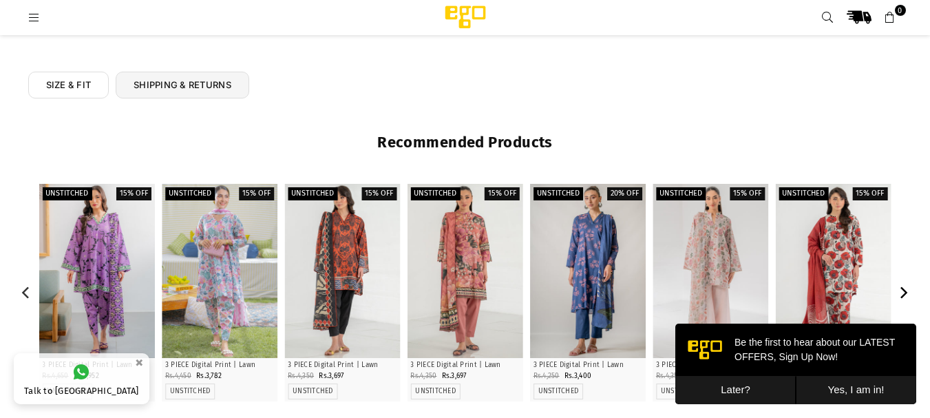
click at [897, 295] on button "Next" at bounding box center [904, 292] width 24 height 24
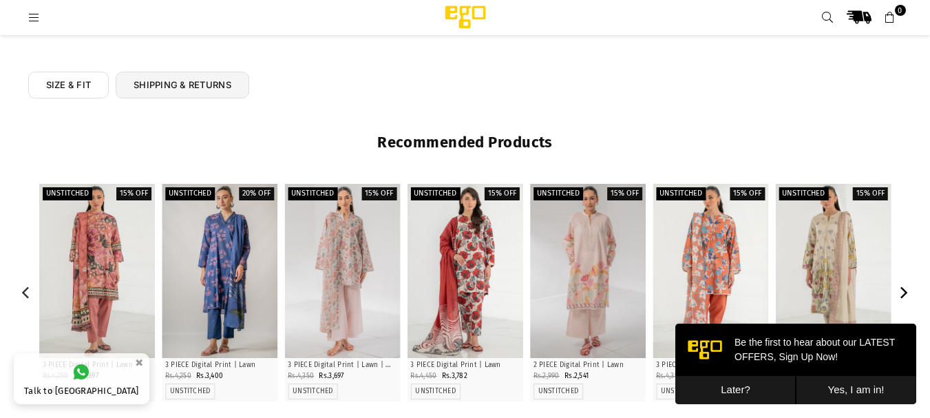
click at [897, 295] on button "Next" at bounding box center [904, 292] width 24 height 24
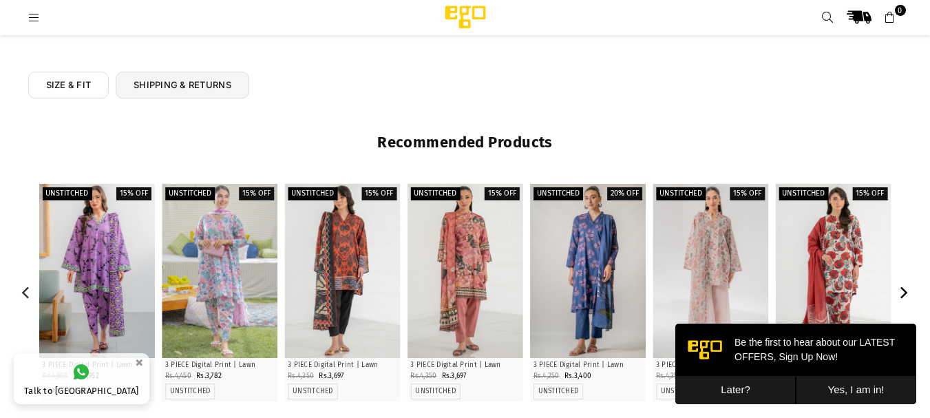
click at [897, 295] on button "Next" at bounding box center [904, 292] width 24 height 24
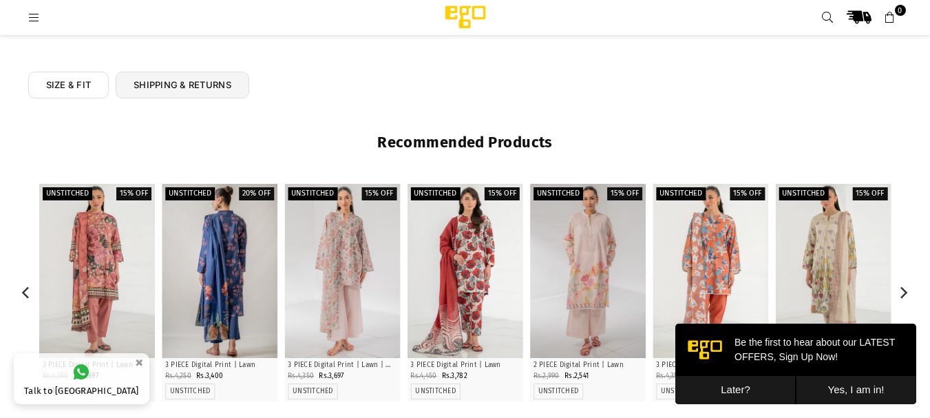
click at [242, 281] on div at bounding box center [220, 271] width 116 height 174
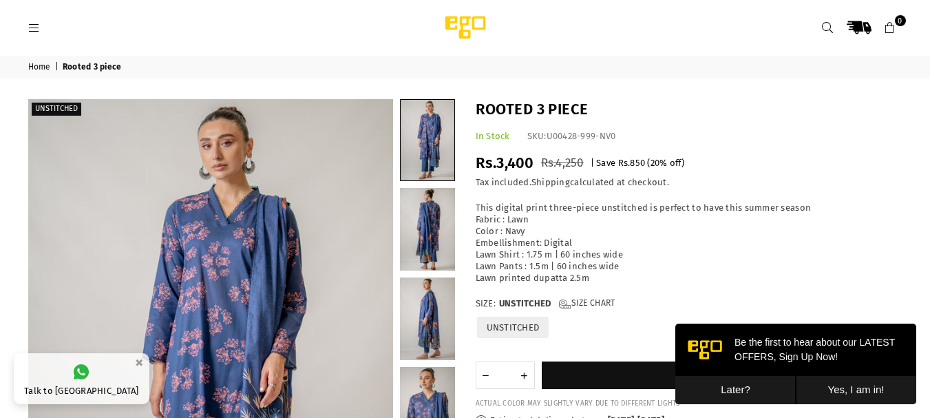
click at [28, 30] on icon at bounding box center [34, 28] width 12 height 12
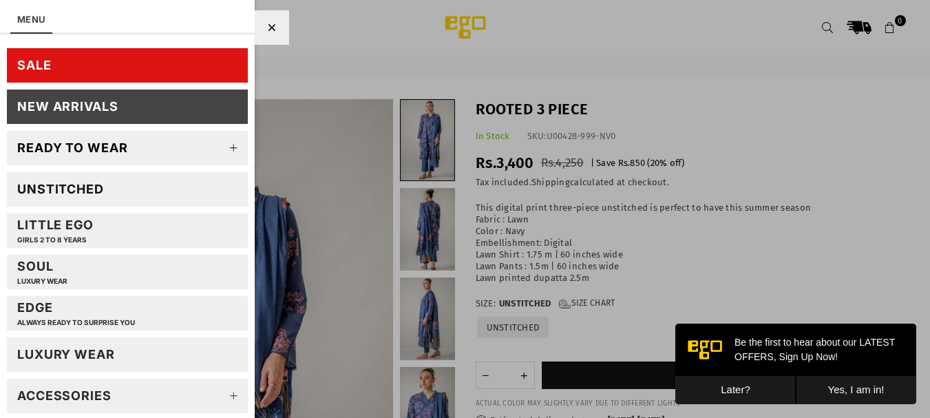
click at [67, 194] on div "Unstitched" at bounding box center [60, 189] width 87 height 16
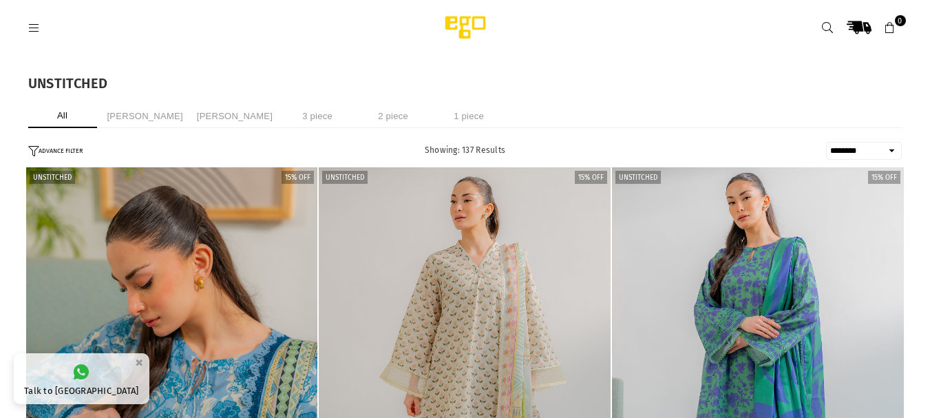
select select "******"
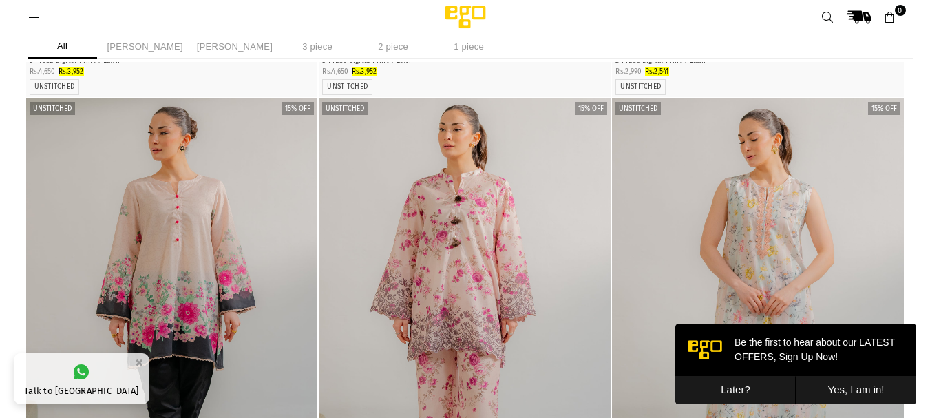
scroll to position [3098, 0]
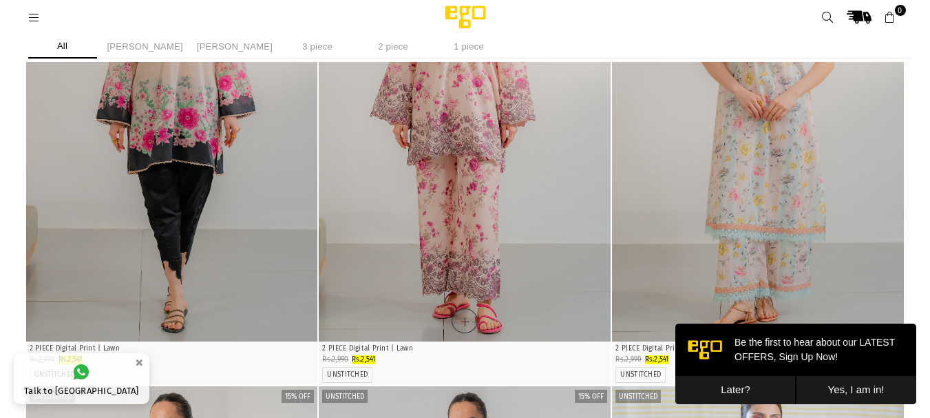
click at [552, 231] on img "1 / 4" at bounding box center [465, 123] width 292 height 438
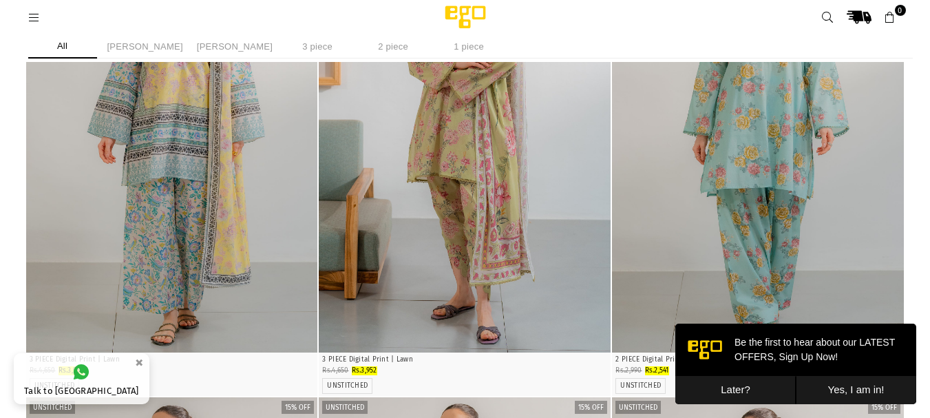
scroll to position [2530, 0]
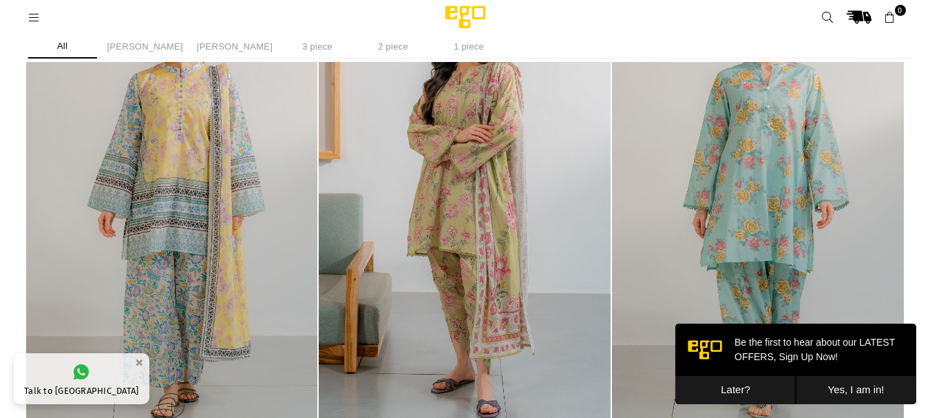
click at [195, 195] on img "1 / 3" at bounding box center [172, 207] width 292 height 438
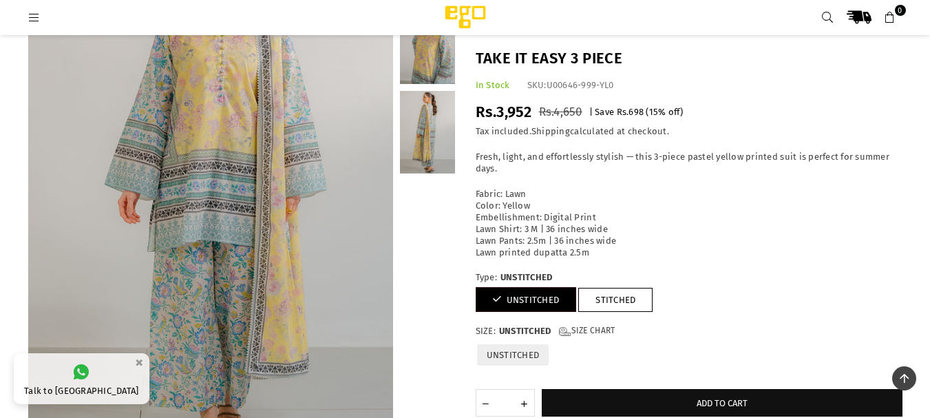
scroll to position [185, 0]
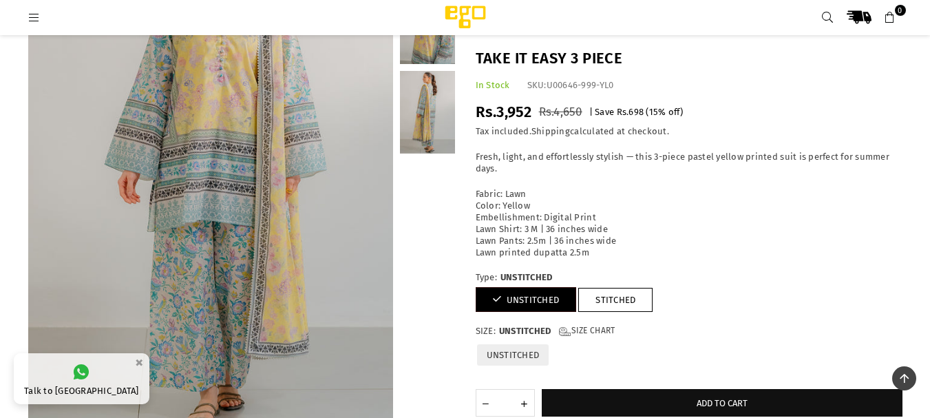
click at [439, 115] on link at bounding box center [427, 112] width 55 height 83
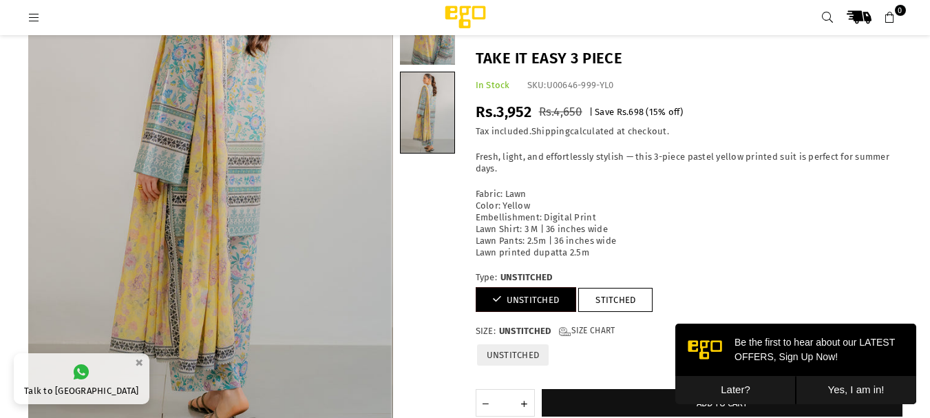
scroll to position [0, 0]
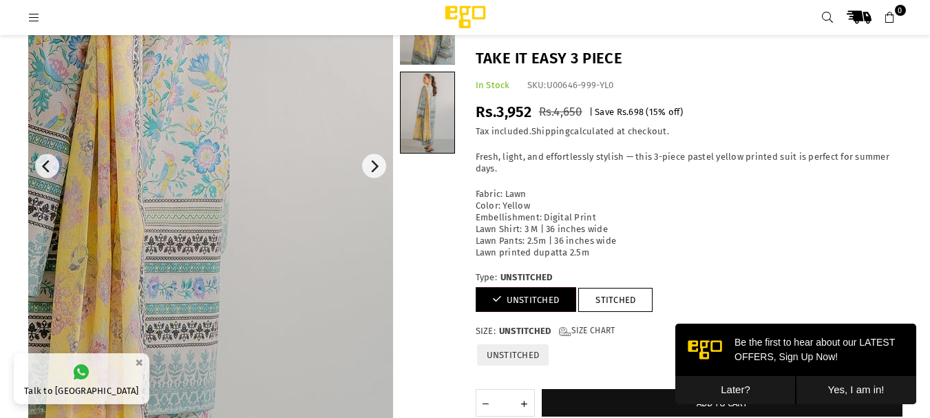
click at [296, 95] on img at bounding box center [102, 256] width 826 height 1240
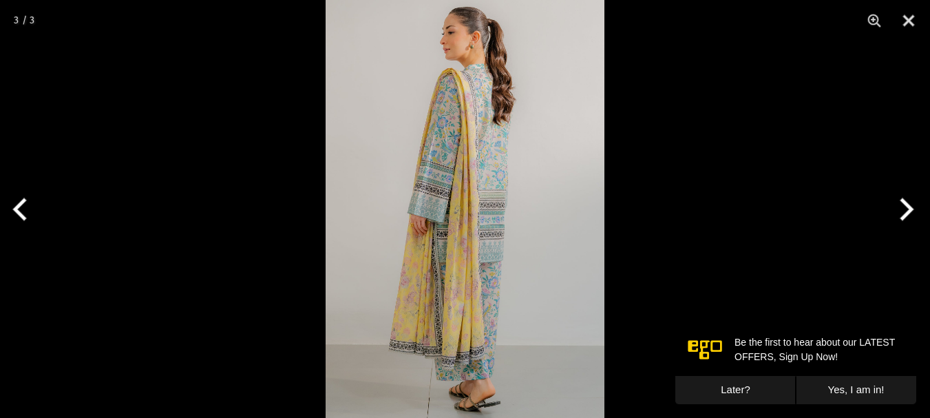
click at [468, 146] on img at bounding box center [465, 209] width 279 height 418
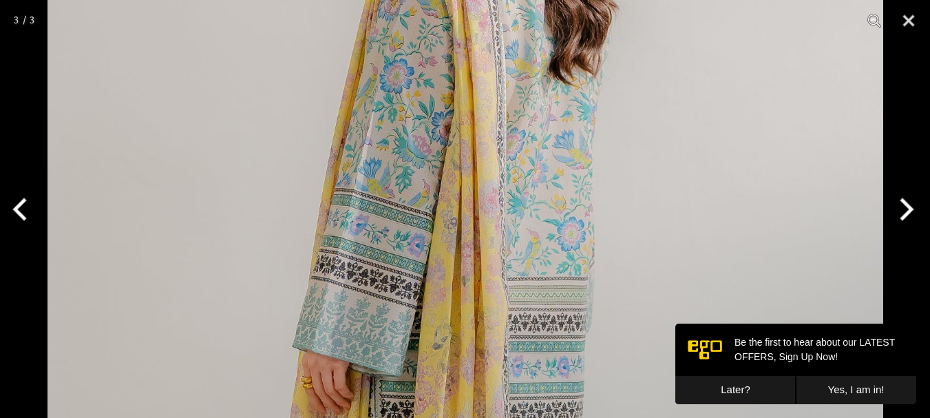
click at [468, 146] on img at bounding box center [466, 335] width 836 height 1254
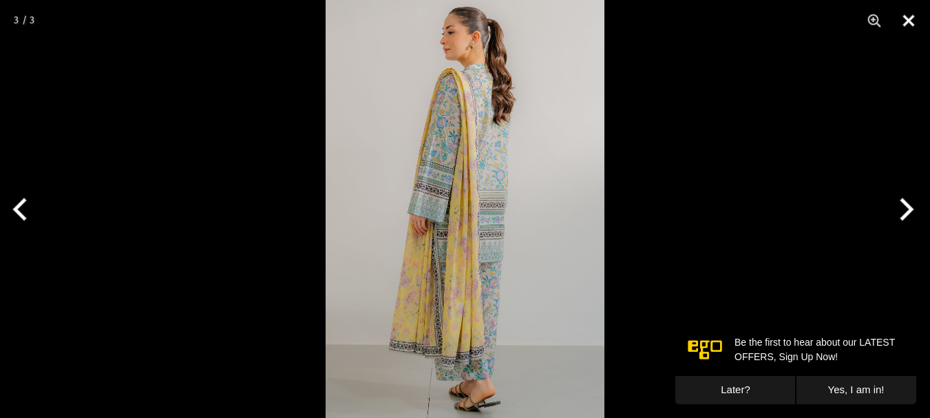
click at [907, 25] on button "Close" at bounding box center [909, 20] width 34 height 41
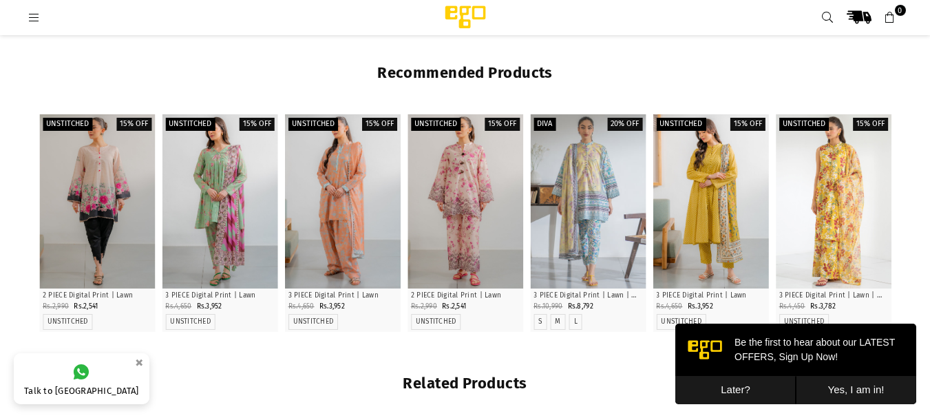
scroll to position [700, 0]
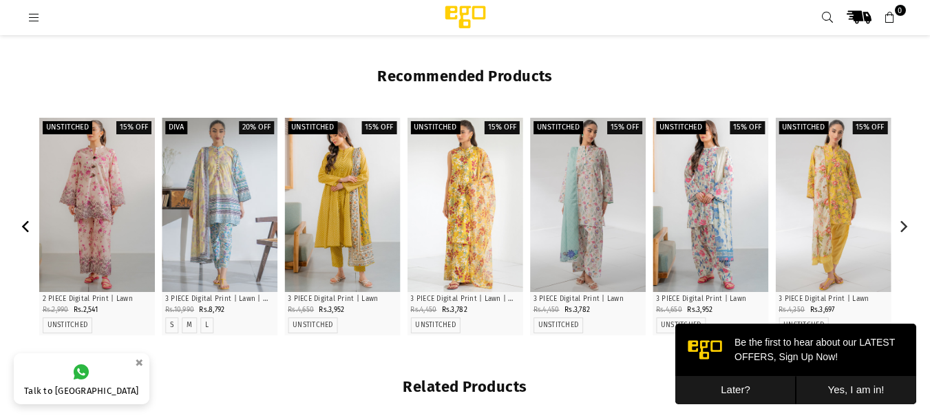
click at [25, 221] on icon "Previous" at bounding box center [27, 226] width 12 height 12
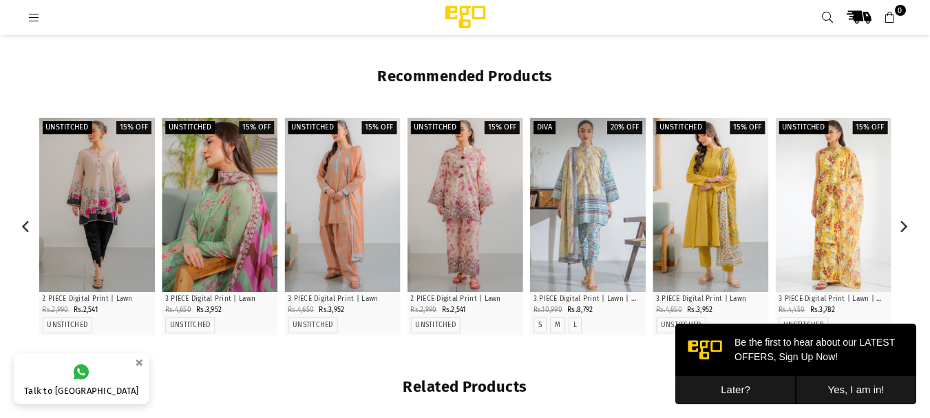
click at [180, 202] on div at bounding box center [220, 205] width 116 height 174
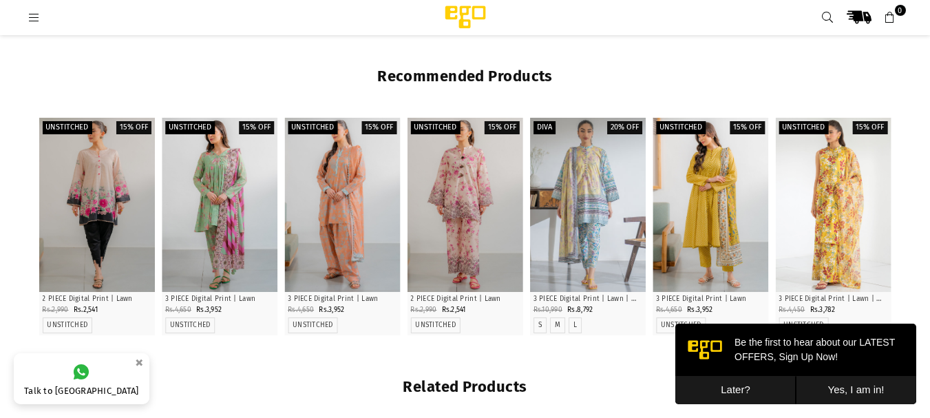
scroll to position [1006, 0]
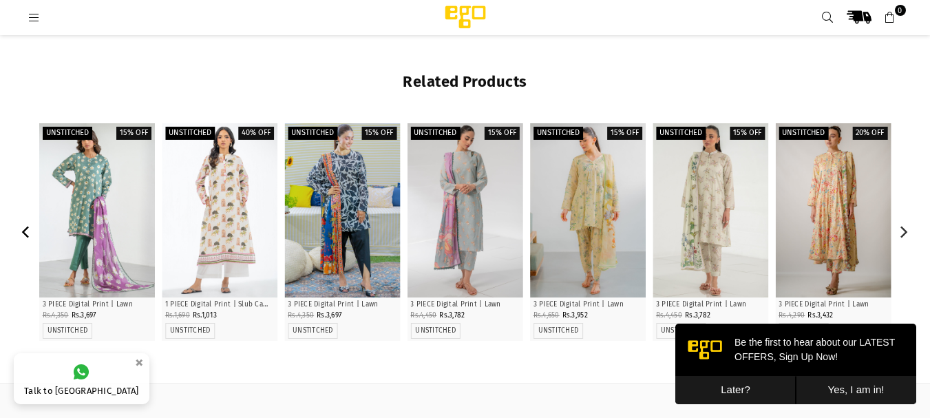
click at [25, 233] on icon "Previous" at bounding box center [27, 232] width 12 height 12
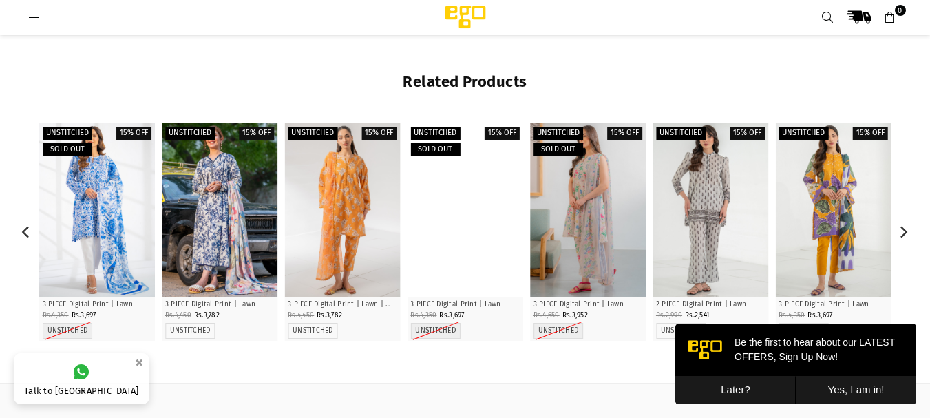
click at [436, 259] on div at bounding box center [465, 210] width 116 height 174
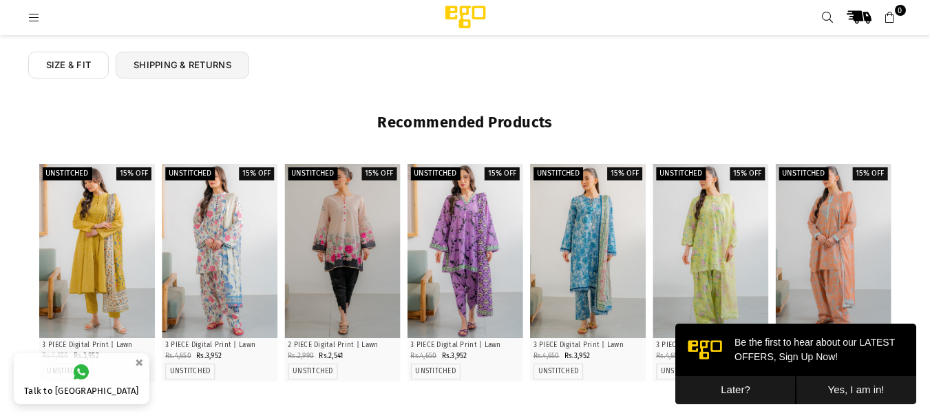
scroll to position [657, 0]
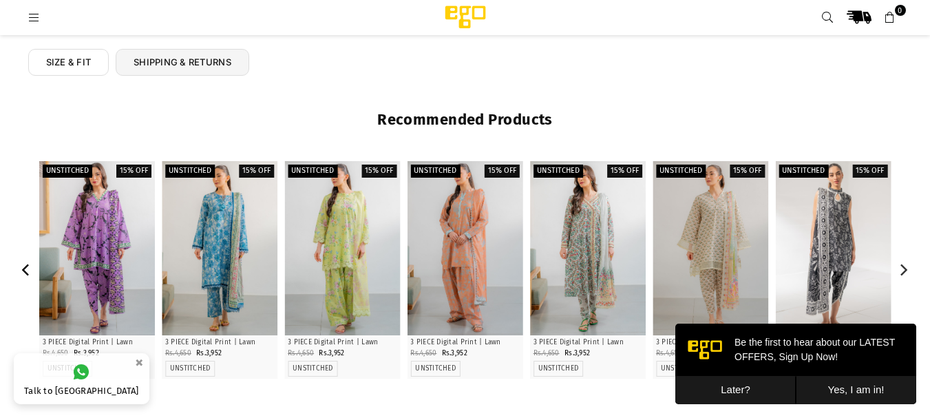
click at [25, 269] on icon "Previous" at bounding box center [27, 270] width 12 height 12
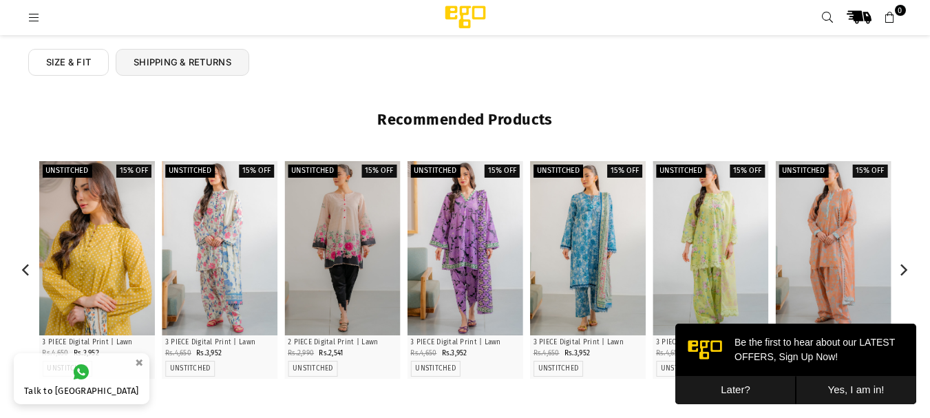
click at [87, 278] on div at bounding box center [97, 248] width 116 height 174
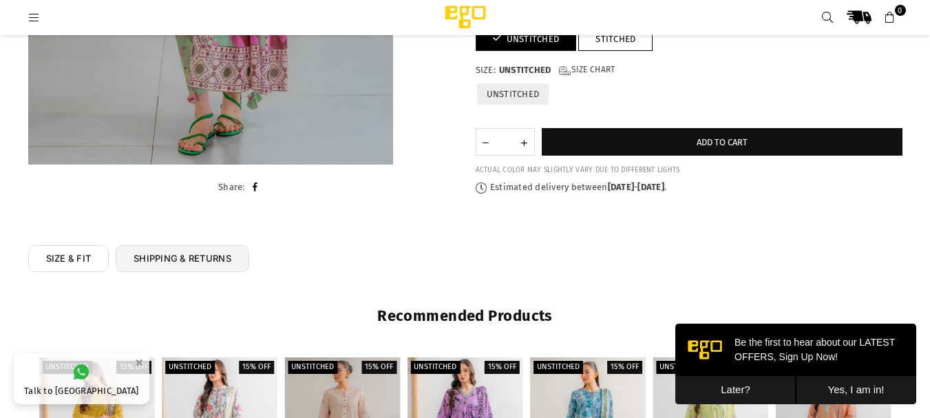
scroll to position [147, 0]
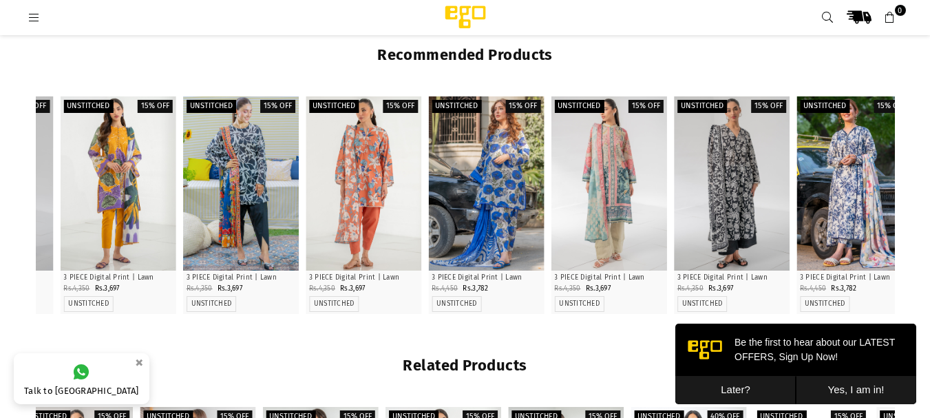
scroll to position [719, 0]
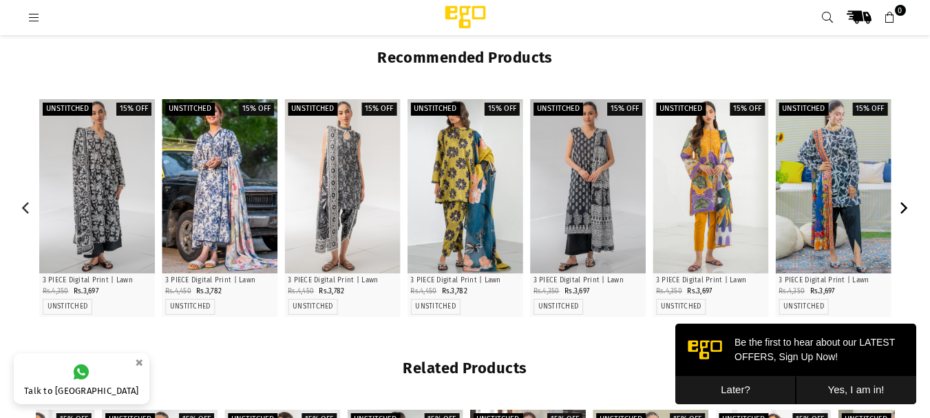
click at [902, 210] on icon "Next" at bounding box center [903, 208] width 12 height 12
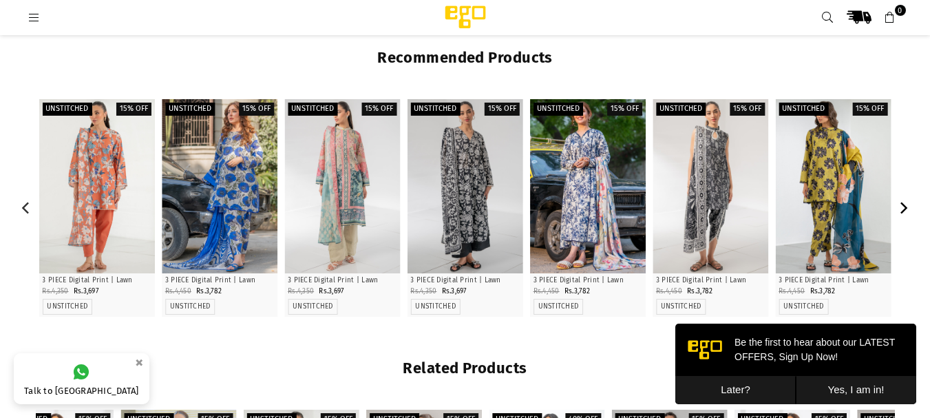
click at [902, 210] on icon "Next" at bounding box center [903, 208] width 12 height 12
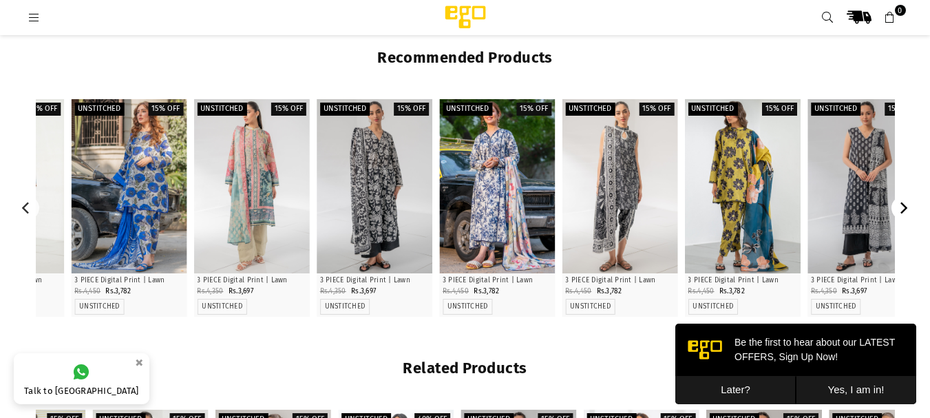
click at [902, 210] on icon "Next" at bounding box center [903, 208] width 12 height 12
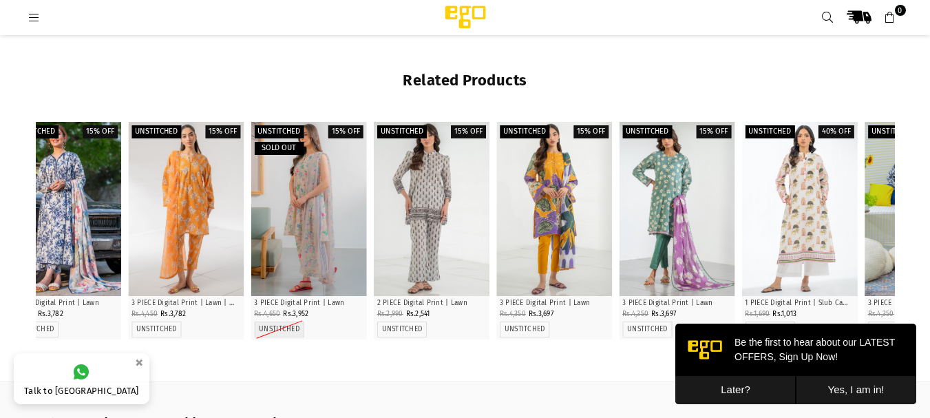
scroll to position [1010, 0]
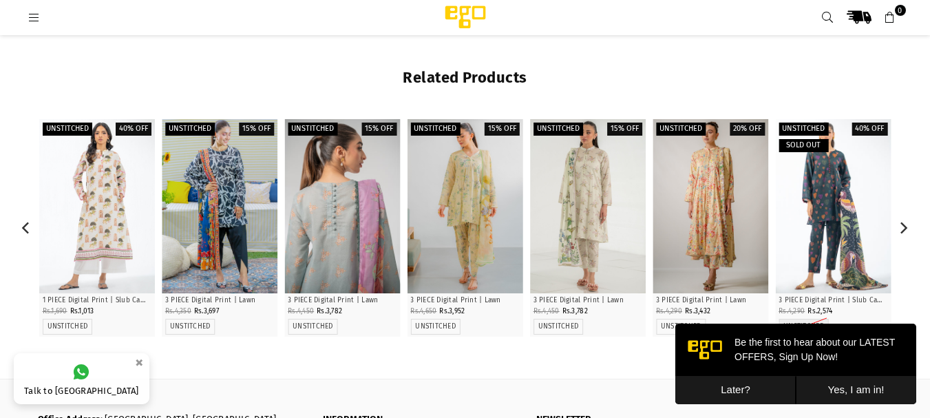
click at [346, 224] on div at bounding box center [342, 206] width 116 height 174
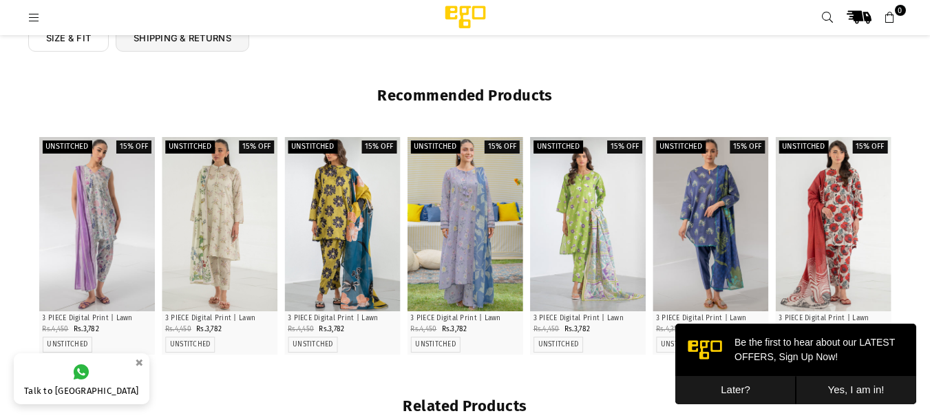
scroll to position [678, 0]
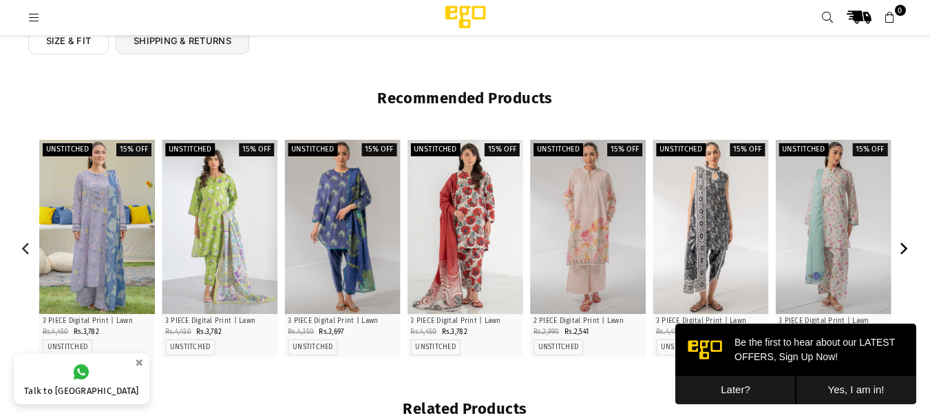
click at [904, 246] on icon "Next" at bounding box center [906, 248] width 8 height 12
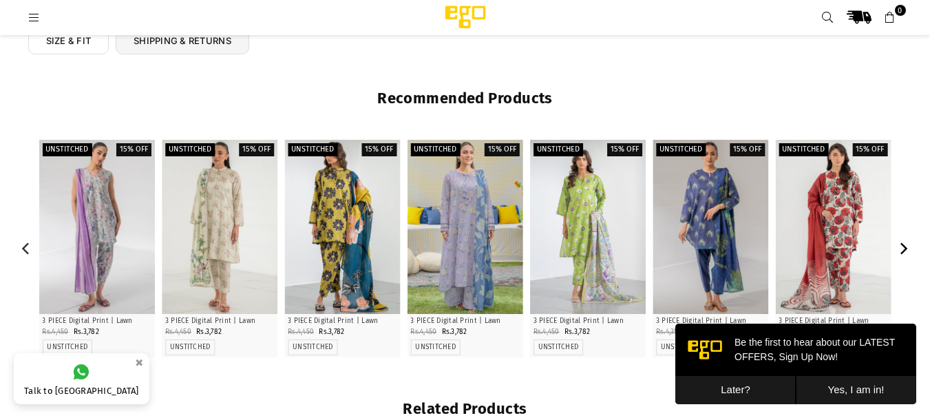
click at [904, 246] on icon "Next" at bounding box center [906, 248] width 8 height 12
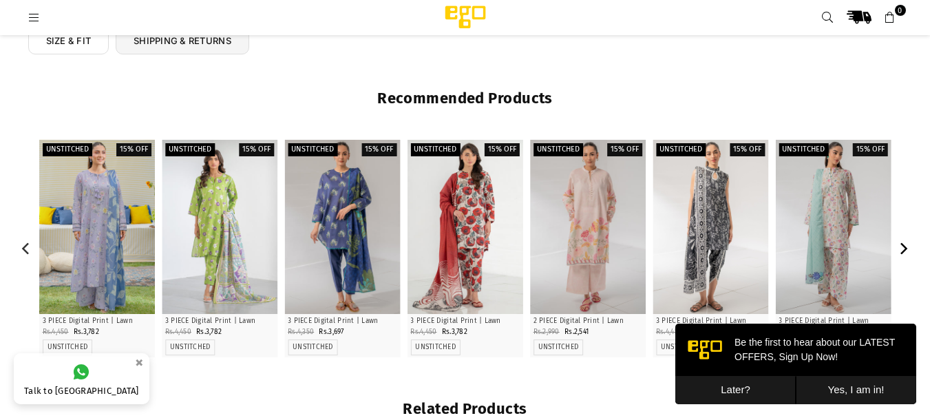
click at [904, 246] on icon "Next" at bounding box center [906, 248] width 8 height 12
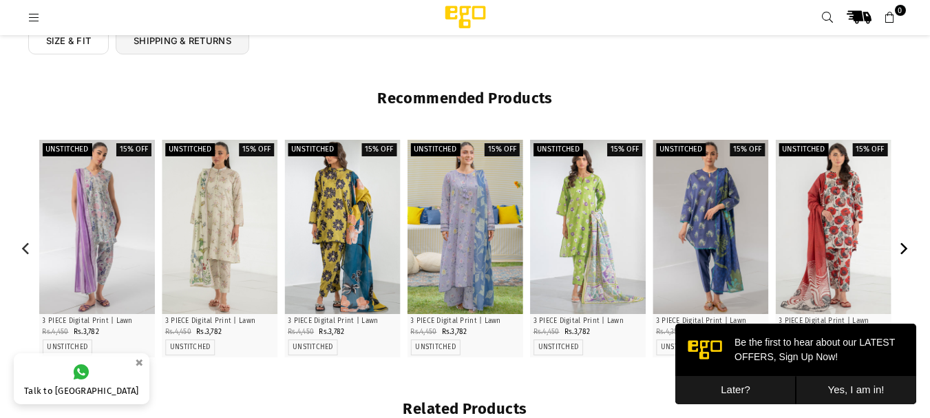
click at [904, 246] on icon "Next" at bounding box center [906, 248] width 8 height 12
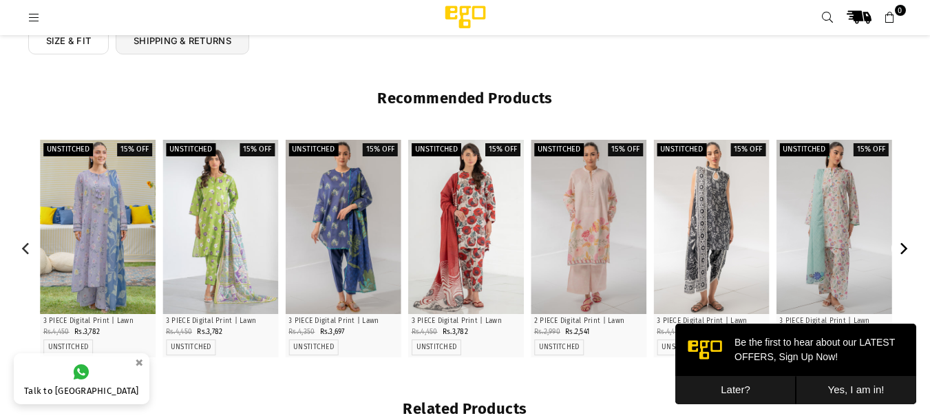
click at [904, 246] on icon "Next" at bounding box center [906, 248] width 8 height 12
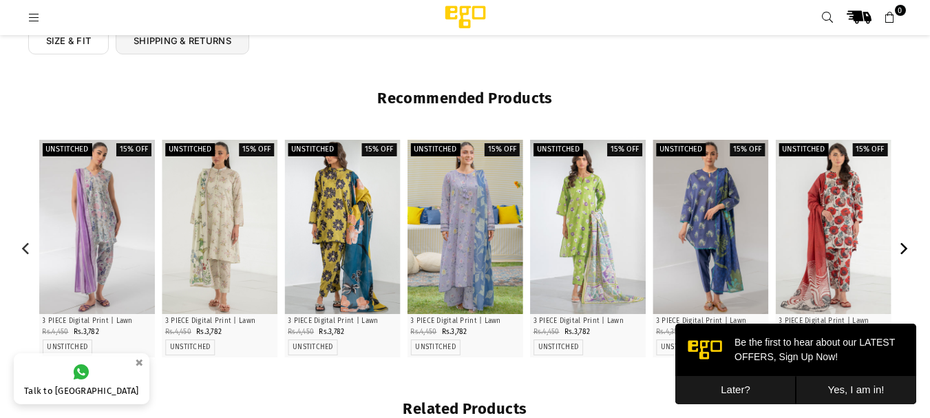
click at [904, 246] on icon "Next" at bounding box center [906, 248] width 8 height 12
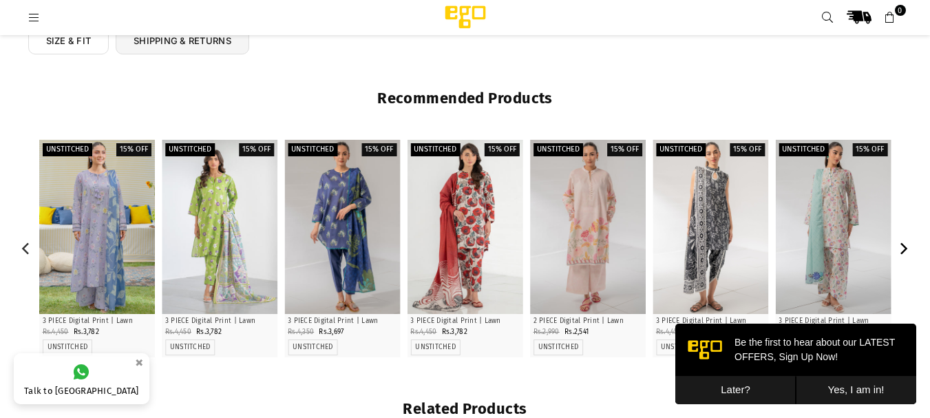
click at [904, 246] on icon "Next" at bounding box center [906, 248] width 8 height 12
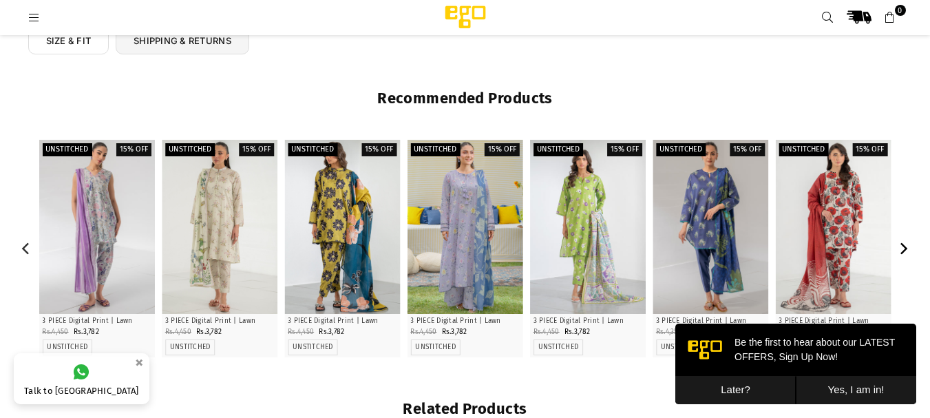
click at [904, 246] on icon "Next" at bounding box center [906, 248] width 8 height 12
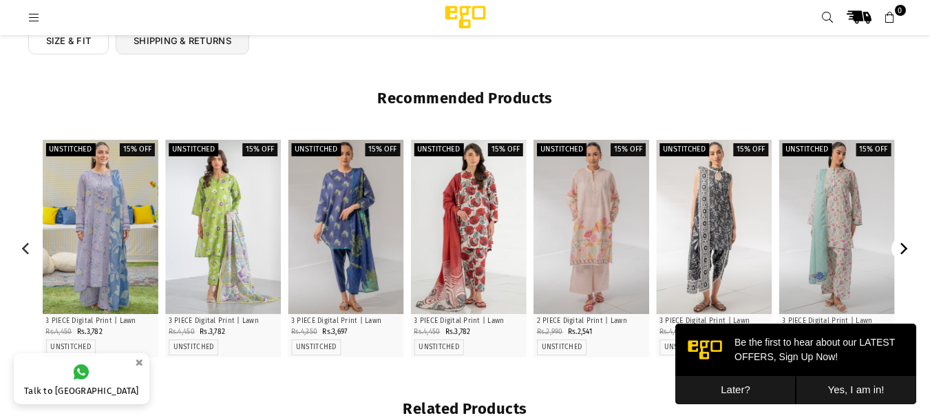
click at [904, 246] on icon "Next" at bounding box center [906, 248] width 8 height 12
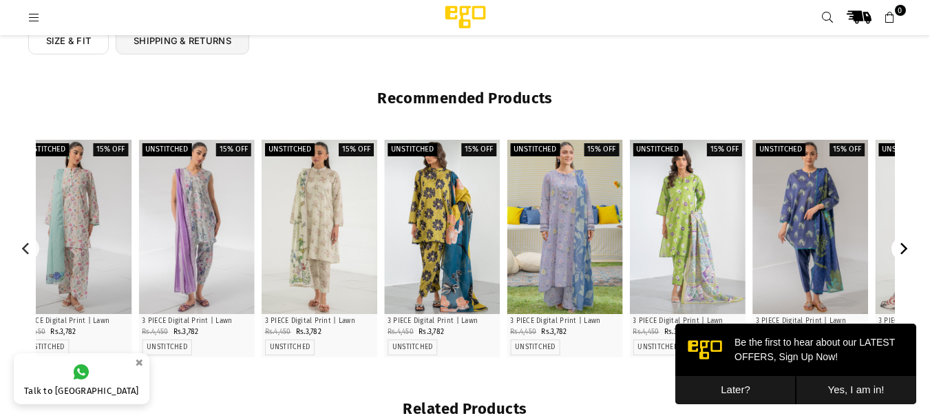
click at [904, 246] on icon "Next" at bounding box center [906, 248] width 8 height 12
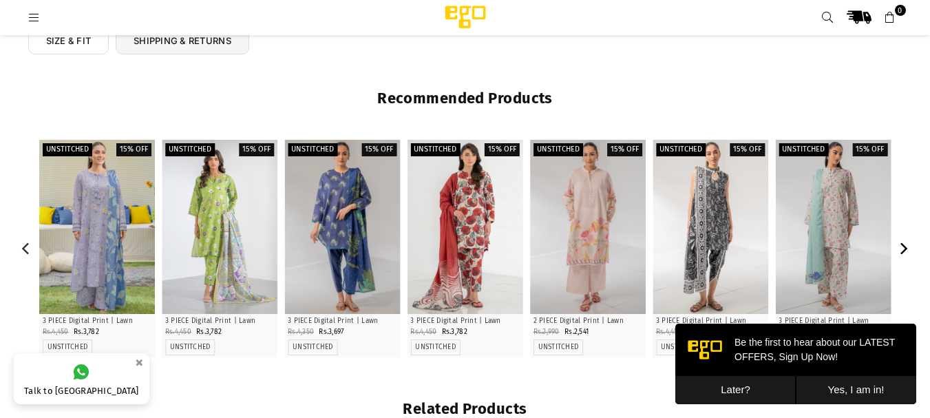
click at [903, 246] on icon "Next" at bounding box center [903, 248] width 12 height 12
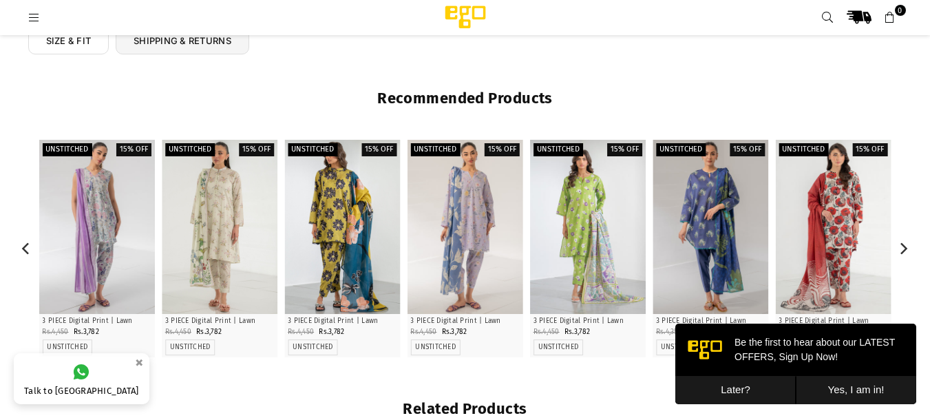
click at [495, 225] on div at bounding box center [465, 227] width 116 height 174
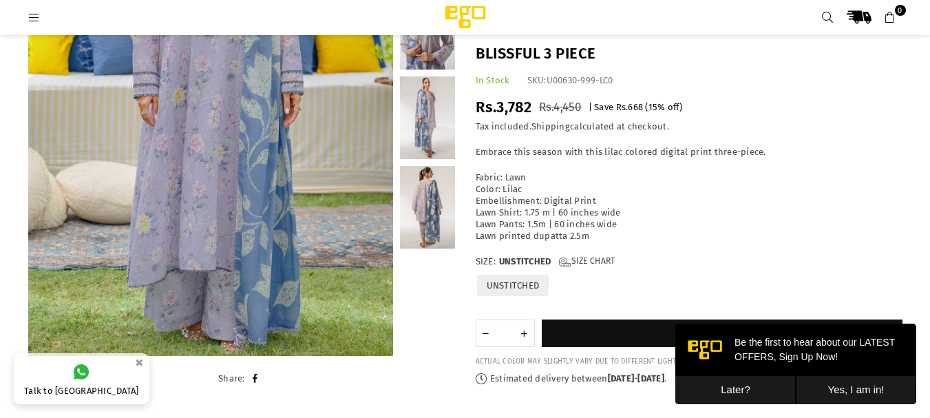
scroll to position [645, 0]
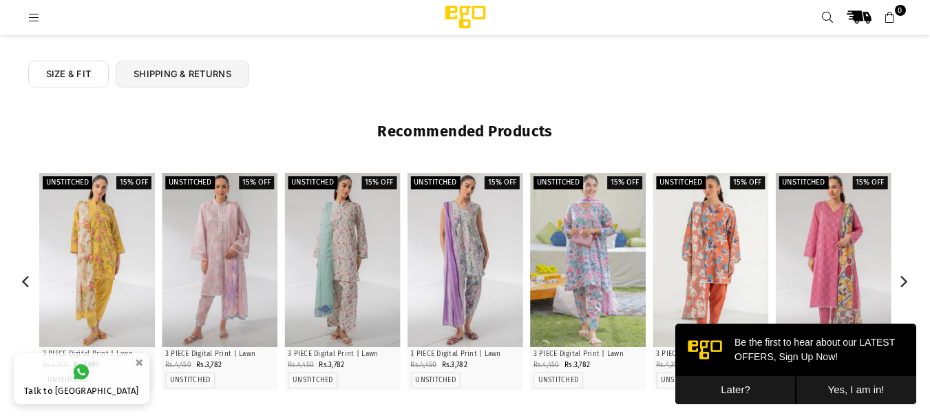
click at [845, 265] on div at bounding box center [833, 260] width 116 height 174
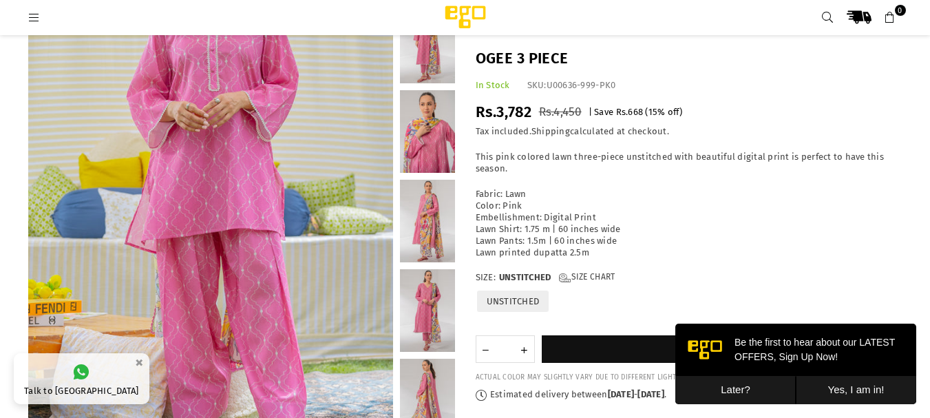
click at [434, 210] on link at bounding box center [427, 221] width 55 height 83
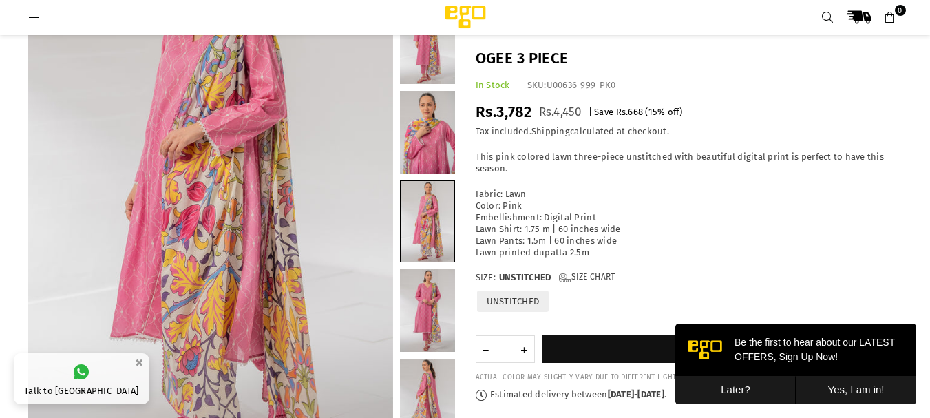
click at [437, 49] on link at bounding box center [427, 42] width 55 height 83
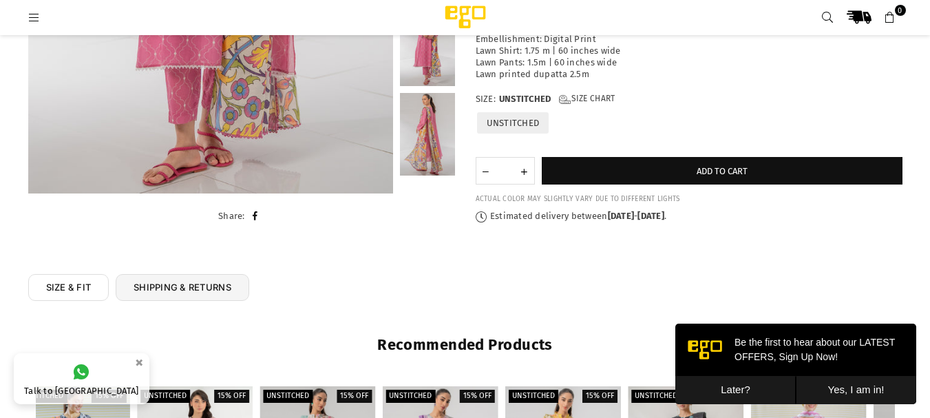
scroll to position [657, 0]
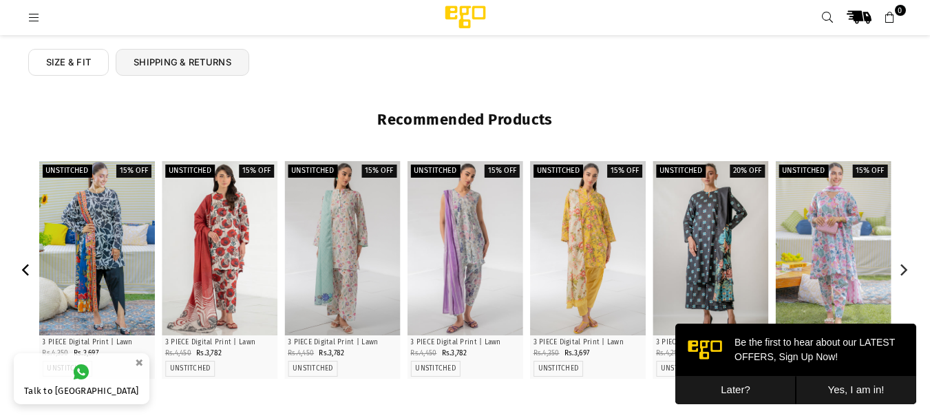
click at [17, 269] on button "Previous" at bounding box center [27, 270] width 24 height 24
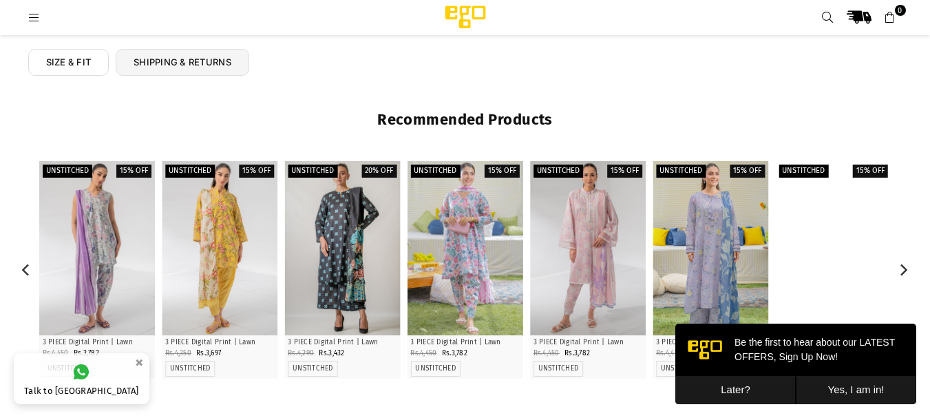
click at [822, 252] on div at bounding box center [833, 248] width 116 height 174
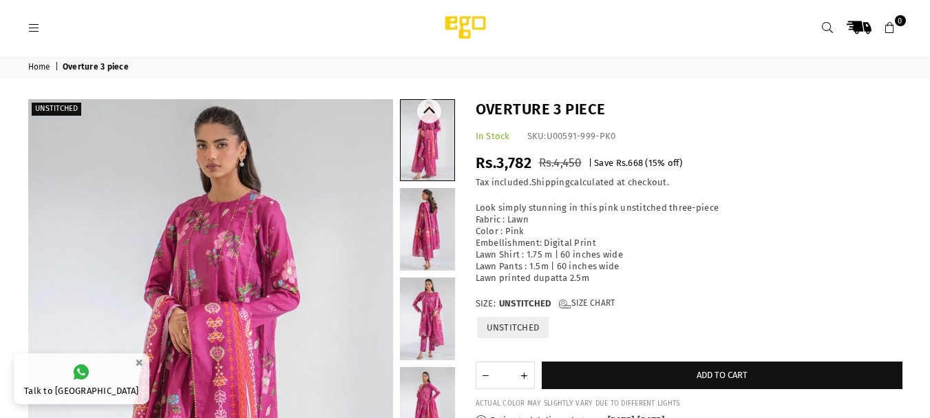
click at [435, 147] on link at bounding box center [428, 140] width 54 height 81
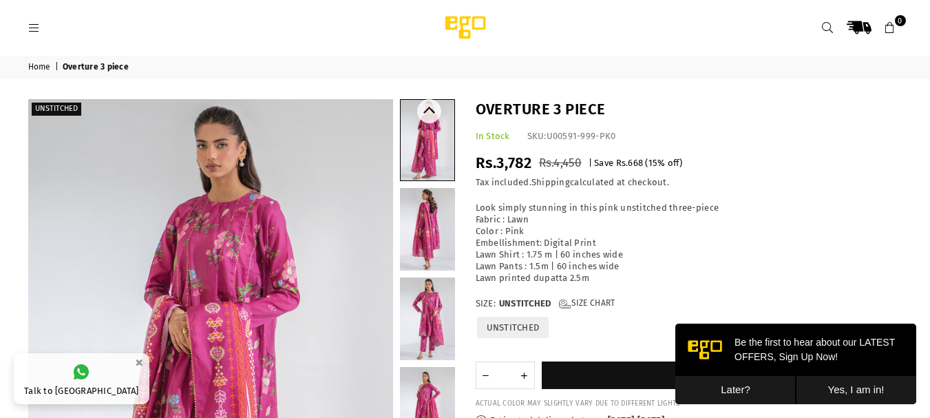
click at [435, 147] on link at bounding box center [428, 140] width 54 height 81
click at [428, 219] on link at bounding box center [427, 229] width 55 height 83
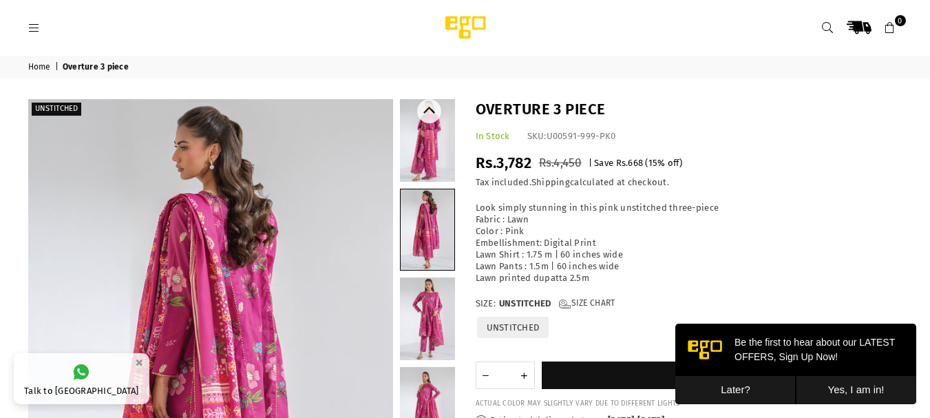
click at [431, 162] on link at bounding box center [427, 140] width 55 height 83
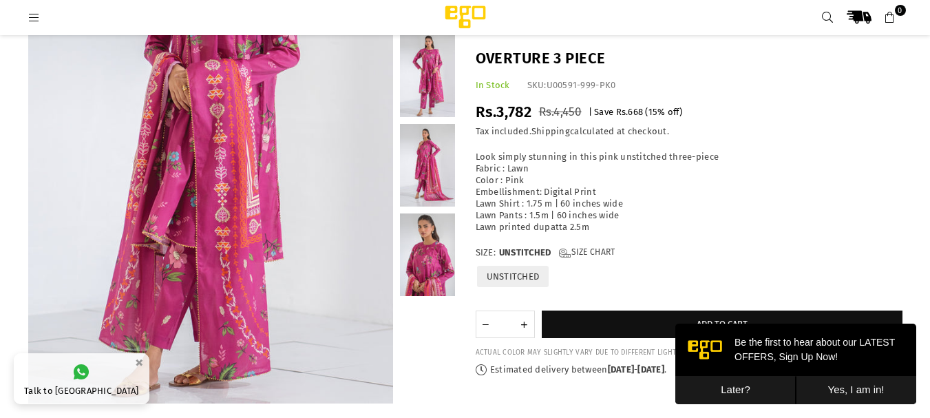
scroll to position [219, 0]
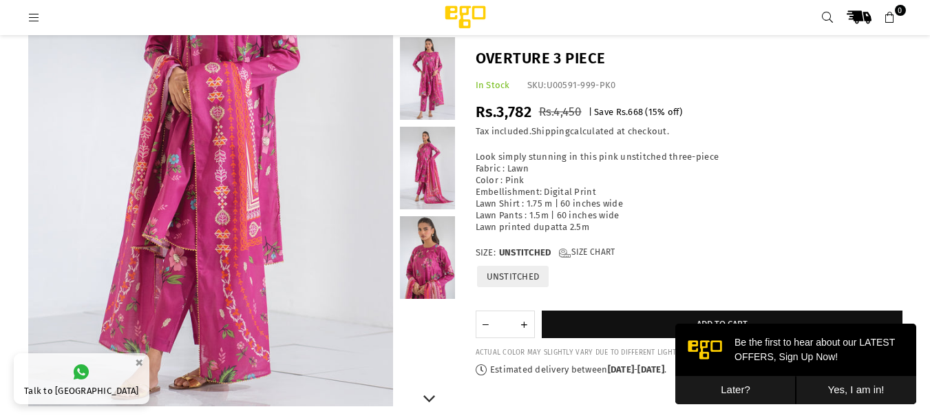
click at [426, 175] on link at bounding box center [427, 168] width 55 height 83
